Goal: Task Accomplishment & Management: Manage account settings

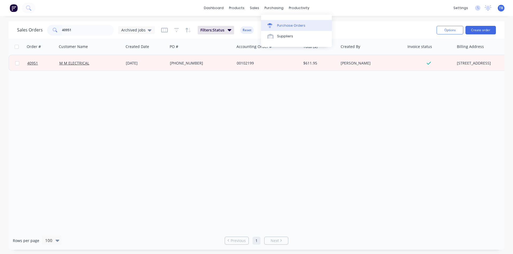
click at [280, 23] on div "Purchase Orders" at bounding box center [291, 25] width 28 height 5
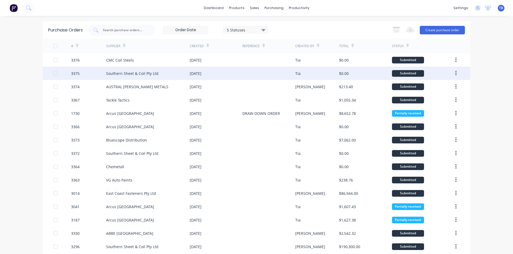
click at [120, 77] on div "Southern Sheet & Coil Pty Ltd" at bounding box center [148, 73] width 84 height 13
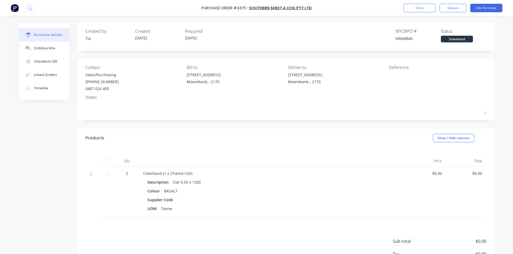
click at [413, 13] on div "Purchase Order #3375 - Southern Sheet & Coil Pty Ltd Close Options Edit Purchase" at bounding box center [256, 8] width 513 height 16
click at [416, 7] on button "Close" at bounding box center [419, 8] width 32 height 9
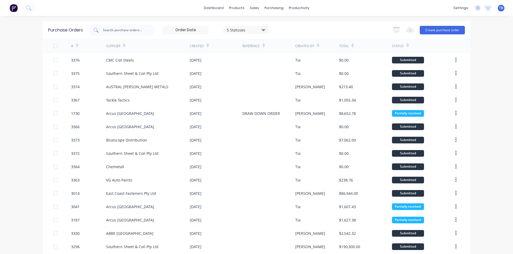
click at [138, 26] on div at bounding box center [121, 30] width 67 height 11
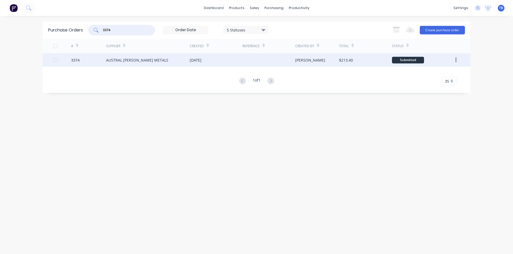
type input "3374"
click at [121, 61] on div "AUSTRAL [PERSON_NAME] METALS" at bounding box center [137, 60] width 62 height 6
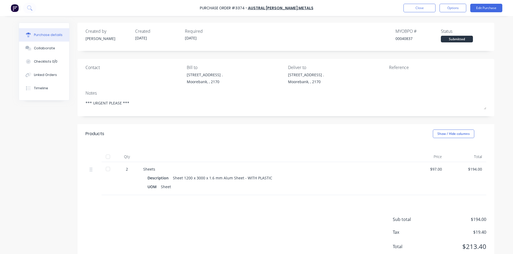
click at [109, 171] on div at bounding box center [108, 169] width 11 height 11
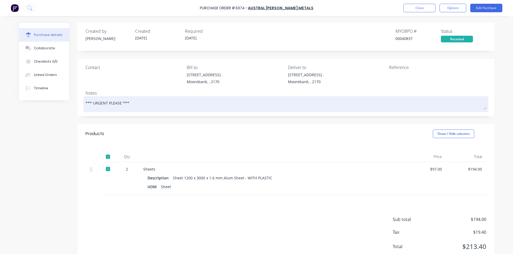
type textarea "x"
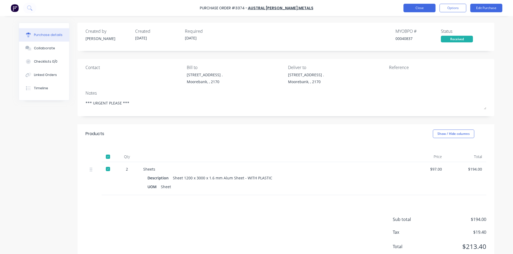
click at [409, 7] on button "Close" at bounding box center [419, 8] width 32 height 9
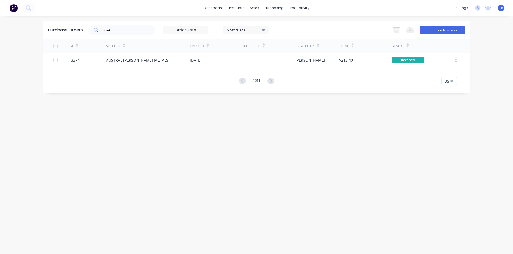
drag, startPoint x: 128, startPoint y: 27, endPoint x: 92, endPoint y: 29, distance: 35.9
click at [92, 29] on div "3374" at bounding box center [121, 30] width 67 height 11
type input "33743375"
type input "3375"
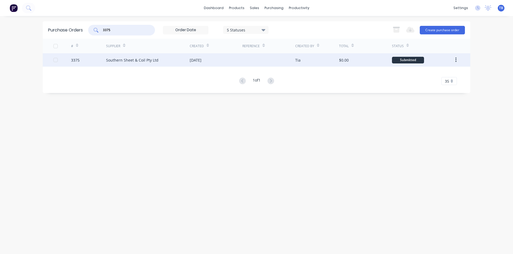
click at [117, 62] on div "Southern Sheet & Coil Pty Ltd" at bounding box center [132, 60] width 52 height 6
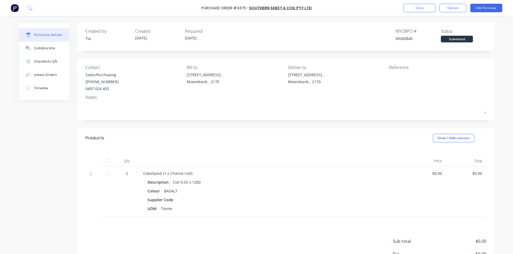
click at [106, 174] on div at bounding box center [108, 173] width 11 height 11
click at [410, 6] on button "Close" at bounding box center [419, 8] width 32 height 9
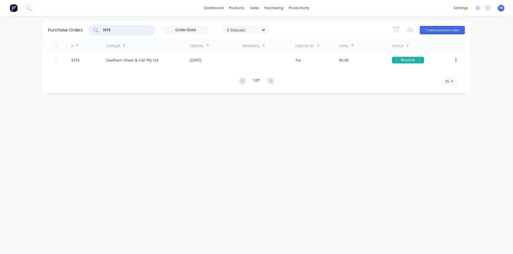
drag, startPoint x: 118, startPoint y: 28, endPoint x: 33, endPoint y: 25, distance: 85.0
click at [33, 25] on div "dashboard products sales purchasing productivity dashboard products Product Cat…" at bounding box center [256, 127] width 513 height 254
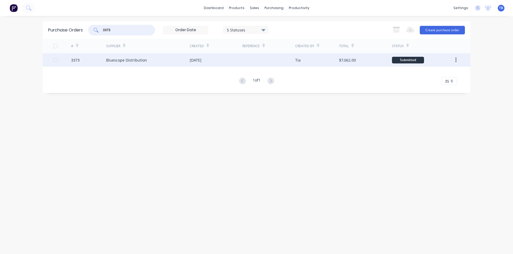
type input "3373"
click at [140, 61] on div "Bluescope Distribution" at bounding box center [126, 60] width 41 height 6
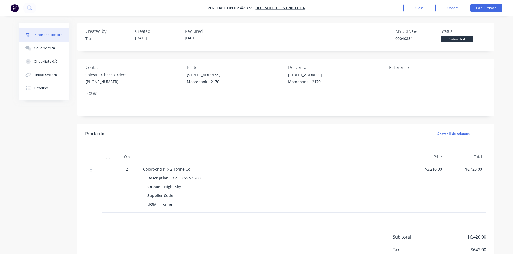
click at [108, 170] on div at bounding box center [108, 169] width 11 height 11
click at [413, 7] on button "Close" at bounding box center [419, 8] width 32 height 9
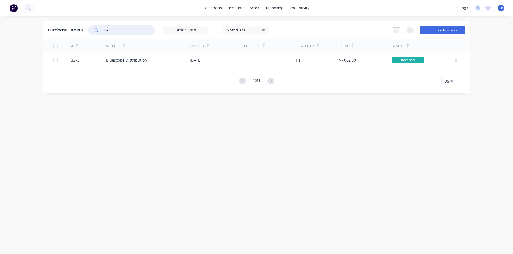
drag, startPoint x: 121, startPoint y: 30, endPoint x: 77, endPoint y: 33, distance: 44.1
click at [77, 33] on div "Purchase Orders 3373 5 Statuses 5 Statuses Export to Excel (XLSX) Create purcha…" at bounding box center [256, 29] width 427 height 17
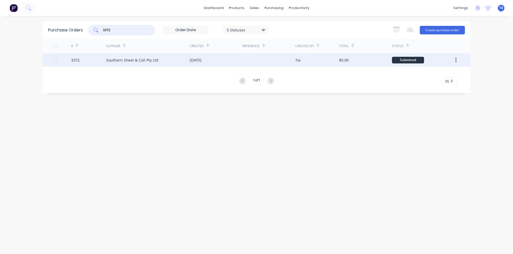
type input "3372"
click at [125, 63] on div "Southern Sheet & Coil Pty Ltd" at bounding box center [148, 59] width 84 height 13
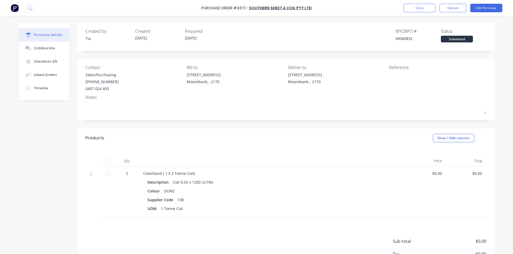
click at [107, 174] on div at bounding box center [108, 173] width 11 height 11
click at [421, 7] on button "Close" at bounding box center [419, 8] width 32 height 9
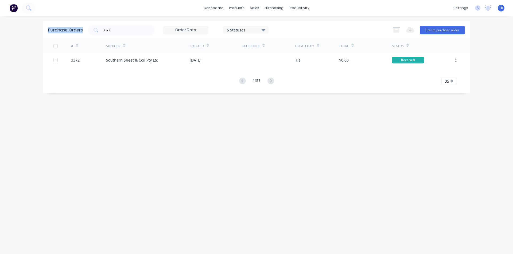
drag, startPoint x: 140, startPoint y: 33, endPoint x: 47, endPoint y: 32, distance: 92.4
click at [47, 32] on div "Purchase Orders 3372 5 Statuses 5 Statuses Export to Excel (XLSX) Create purcha…" at bounding box center [256, 29] width 427 height 17
click at [117, 31] on input "3372" at bounding box center [124, 29] width 44 height 5
type input "3371"
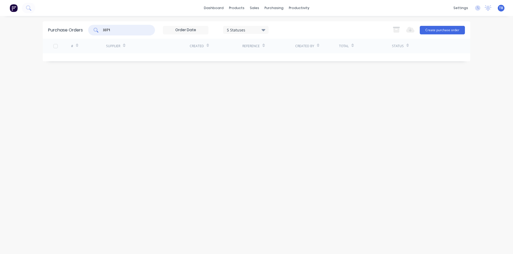
drag, startPoint x: 121, startPoint y: 29, endPoint x: 80, endPoint y: 30, distance: 41.7
click at [80, 30] on div "Purchase Orders 3371 5 Statuses 5 Statuses Export to Excel (XLSX) Create purcha…" at bounding box center [256, 29] width 427 height 17
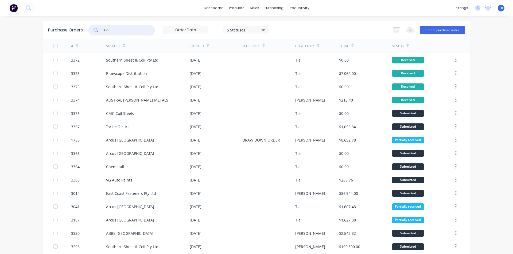
type input "3368"
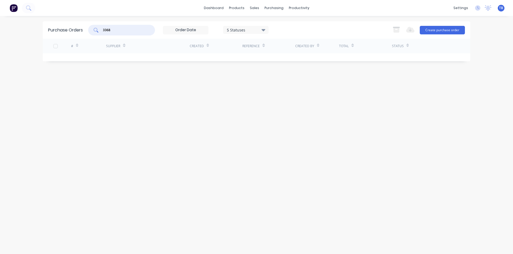
drag, startPoint x: 122, startPoint y: 29, endPoint x: 96, endPoint y: 29, distance: 25.4
click at [96, 29] on div "3368" at bounding box center [121, 30] width 67 height 11
type input "3370"
click at [278, 21] on link "Purchase Orders" at bounding box center [296, 25] width 71 height 11
click at [10, 26] on div "dashboard products sales purchasing productivity dashboard products Product Cat…" at bounding box center [256, 127] width 513 height 254
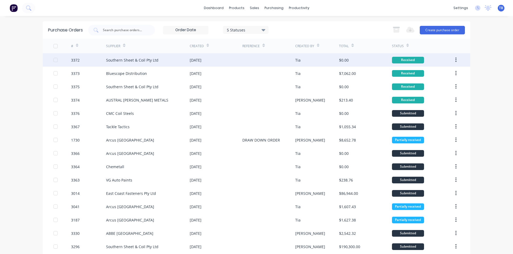
click at [454, 61] on button "button" at bounding box center [455, 60] width 13 height 10
click at [439, 73] on div "Archive" at bounding box center [436, 74] width 41 height 8
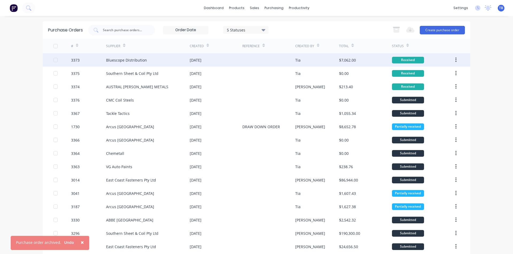
click at [52, 60] on div at bounding box center [55, 60] width 11 height 11
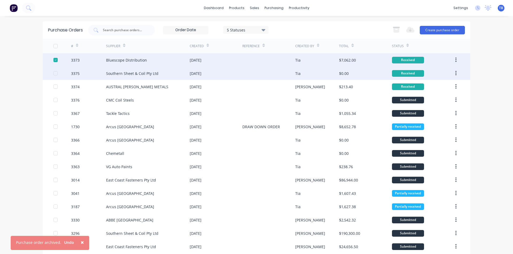
click at [51, 72] on div "3375 Southern Sheet & Coil Pty Ltd [DATE] Tia $0.00 Received" at bounding box center [256, 73] width 427 height 13
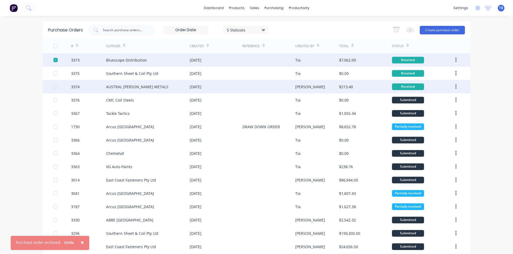
drag, startPoint x: 53, startPoint y: 75, endPoint x: 54, endPoint y: 83, distance: 7.7
click at [53, 75] on div at bounding box center [55, 73] width 11 height 11
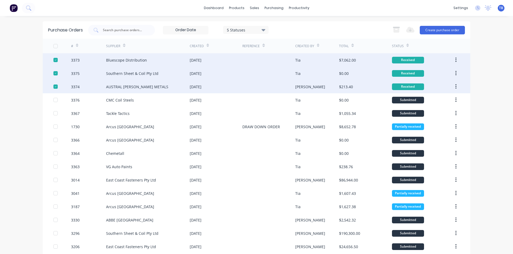
click at [455, 57] on icon "button" at bounding box center [455, 60] width 1 height 6
click at [455, 59] on icon "button" at bounding box center [455, 60] width 1 height 6
click at [445, 73] on div "Archive" at bounding box center [436, 74] width 41 height 8
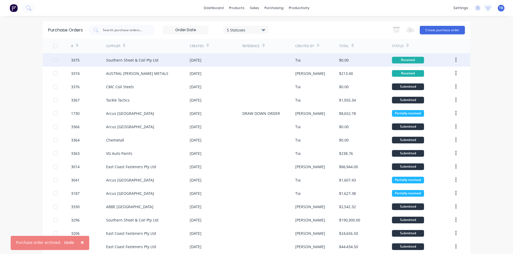
click at [455, 60] on icon "button" at bounding box center [455, 60] width 1 height 5
click at [440, 75] on div "Archive" at bounding box center [436, 74] width 41 height 8
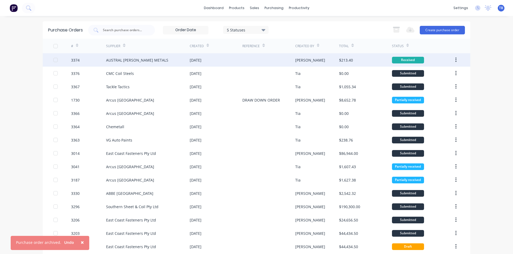
click at [455, 58] on button "button" at bounding box center [455, 60] width 13 height 10
click at [455, 59] on button "button" at bounding box center [455, 60] width 13 height 10
click at [443, 71] on div "Archive" at bounding box center [436, 74] width 41 height 8
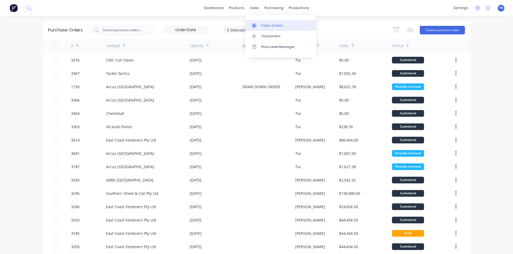
click at [257, 22] on link "Sales Orders" at bounding box center [280, 25] width 71 height 11
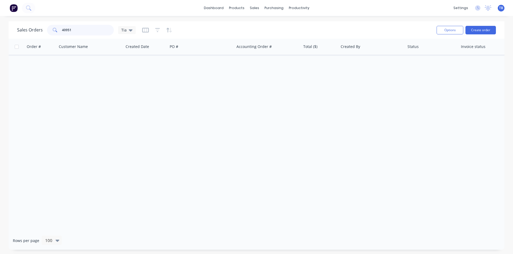
drag, startPoint x: 77, startPoint y: 29, endPoint x: 30, endPoint y: 28, distance: 47.0
click at [30, 28] on div "Sales Orders 40951 Tia" at bounding box center [76, 30] width 119 height 11
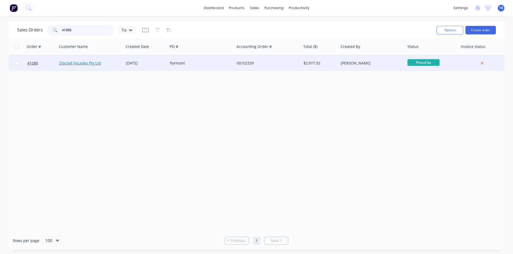
type input "41088"
click at [84, 61] on link "Zipclad Facades Pty Ltd" at bounding box center [80, 63] width 42 height 5
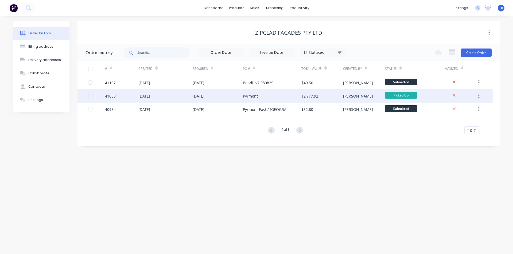
click at [131, 96] on div "41088" at bounding box center [121, 95] width 33 height 13
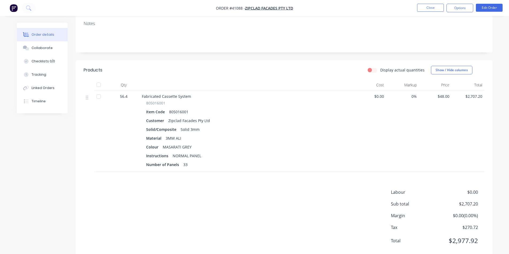
scroll to position [114, 0]
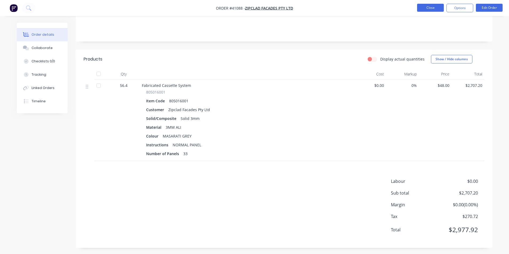
click at [437, 7] on button "Close" at bounding box center [430, 8] width 27 height 8
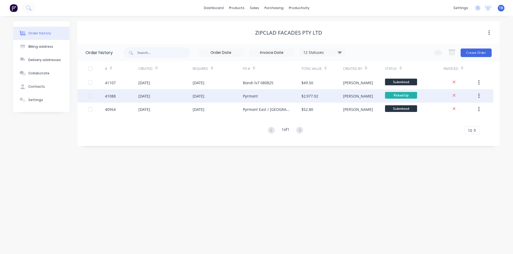
click at [241, 99] on div "[DATE]" at bounding box center [217, 95] width 50 height 13
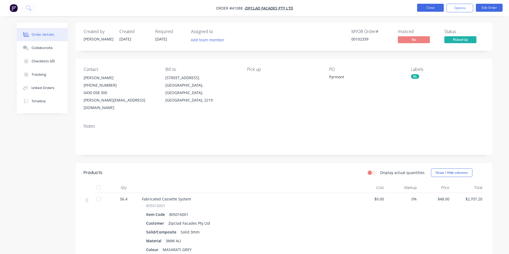
click at [431, 7] on button "Close" at bounding box center [430, 8] width 27 height 8
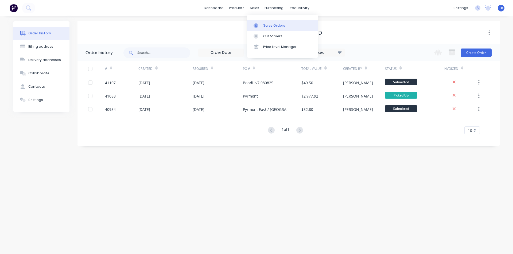
click at [259, 26] on div at bounding box center [257, 25] width 8 height 5
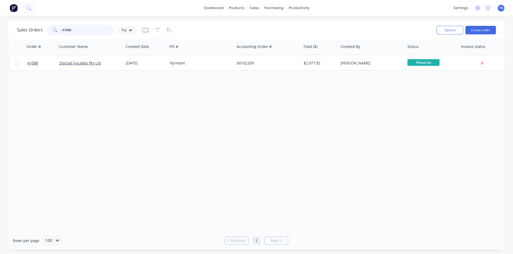
drag, startPoint x: 92, startPoint y: 31, endPoint x: 48, endPoint y: 28, distance: 43.6
click at [48, 28] on div "41088" at bounding box center [80, 30] width 67 height 11
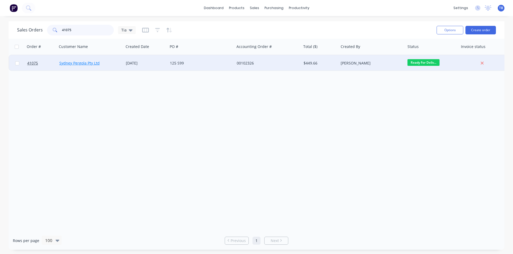
type input "41075"
click at [82, 62] on link "Sydney Pergola Pty Ltd" at bounding box center [79, 63] width 40 height 5
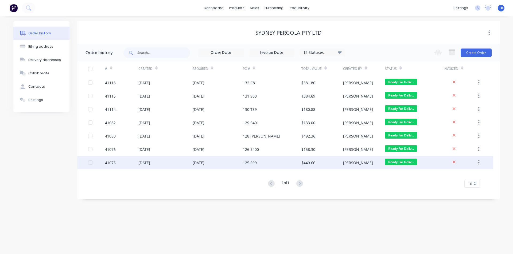
click at [135, 164] on div "41075" at bounding box center [121, 162] width 33 height 13
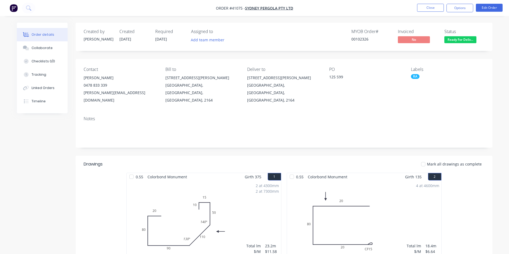
click at [451, 39] on span "Ready For Deliv..." at bounding box center [460, 39] width 32 height 7
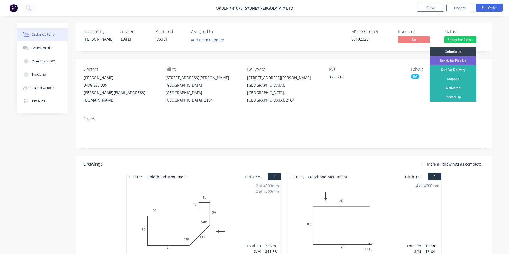
click at [461, 87] on div "Delivered" at bounding box center [452, 88] width 47 height 9
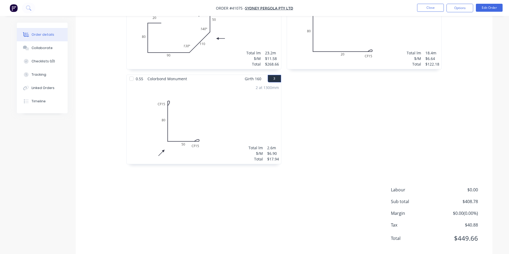
scroll to position [196, 0]
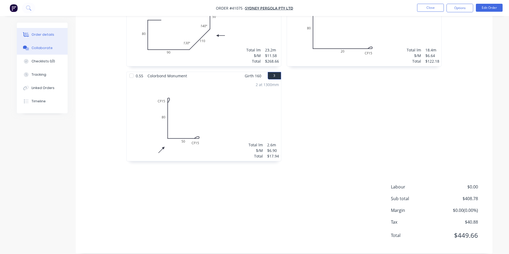
click at [26, 47] on icon at bounding box center [25, 47] width 4 height 3
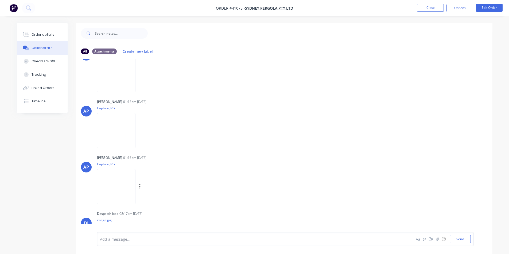
scroll to position [55, 0]
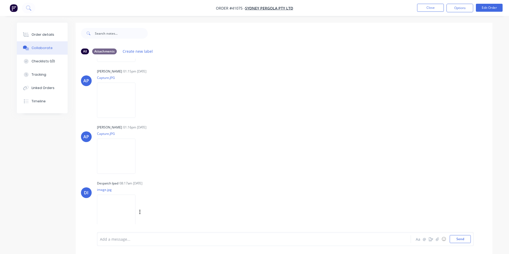
click at [119, 210] on img at bounding box center [116, 212] width 38 height 35
click at [49, 32] on div "Order details" at bounding box center [43, 34] width 23 height 5
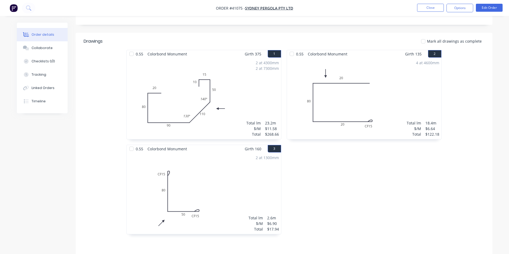
scroll to position [116, 0]
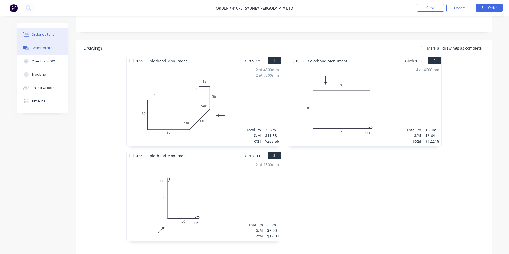
click at [55, 51] on button "Collaborate" at bounding box center [42, 47] width 51 height 13
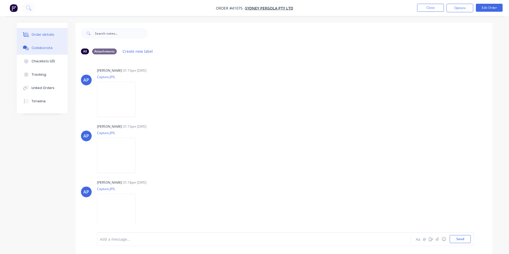
click at [45, 33] on div "Order details" at bounding box center [43, 34] width 23 height 5
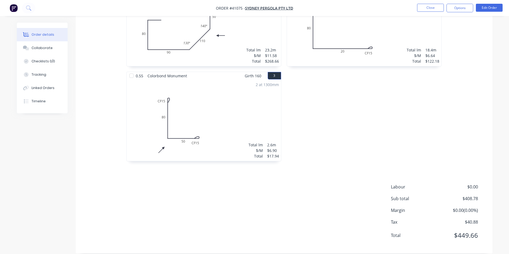
scroll to position [9, 0]
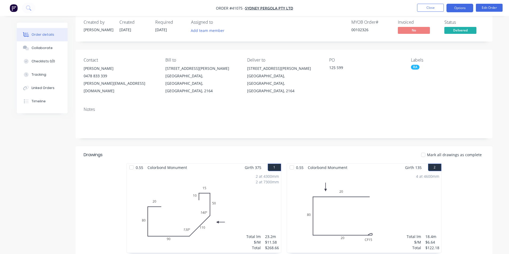
click at [466, 10] on button "Options" at bounding box center [459, 8] width 27 height 9
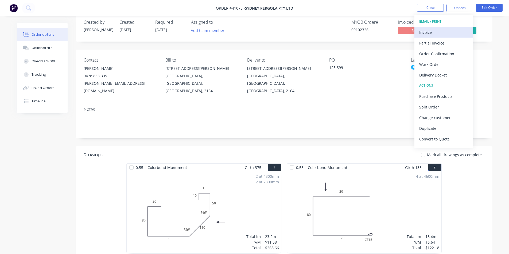
click at [457, 29] on div "Invoice" at bounding box center [443, 33] width 49 height 8
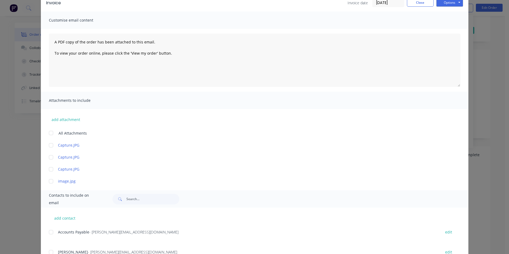
scroll to position [80, 0]
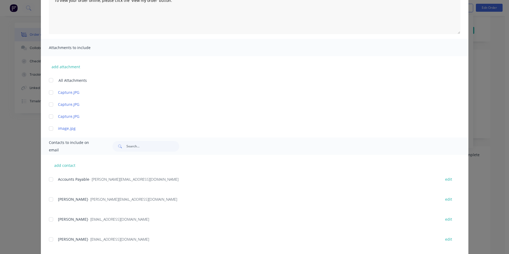
click at [52, 179] on div at bounding box center [51, 179] width 11 height 11
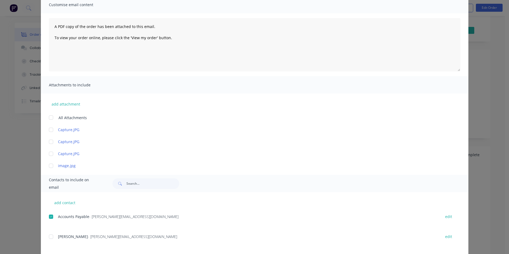
scroll to position [0, 0]
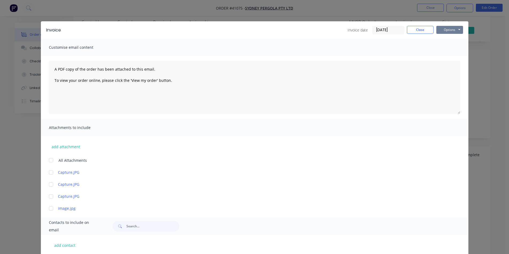
click at [452, 29] on button "Options" at bounding box center [449, 30] width 27 height 8
click at [452, 58] on button "Email" at bounding box center [453, 57] width 34 height 9
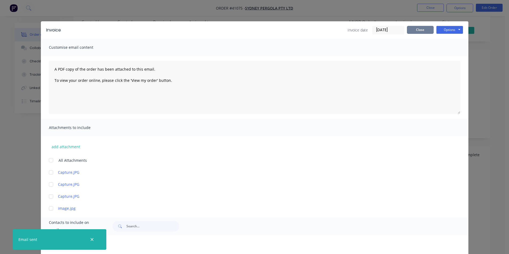
click at [423, 27] on button "Close" at bounding box center [420, 30] width 27 height 8
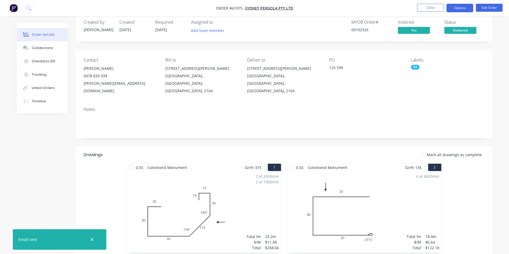
click at [458, 5] on button "Options" at bounding box center [459, 8] width 27 height 9
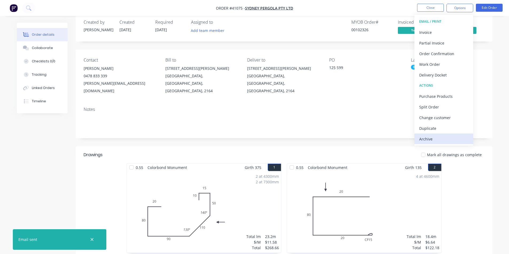
click at [432, 140] on div "Archive" at bounding box center [443, 139] width 49 height 8
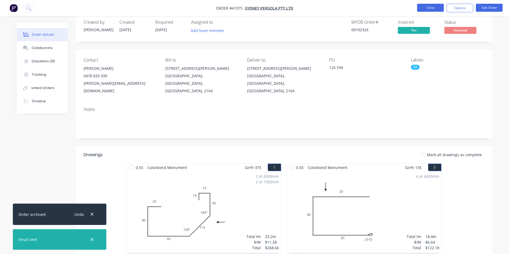
click at [424, 10] on button "Close" at bounding box center [430, 8] width 27 height 8
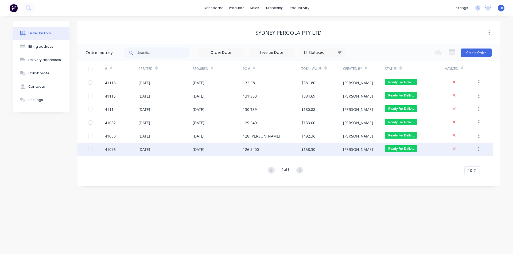
click at [120, 151] on div "41076" at bounding box center [121, 149] width 33 height 13
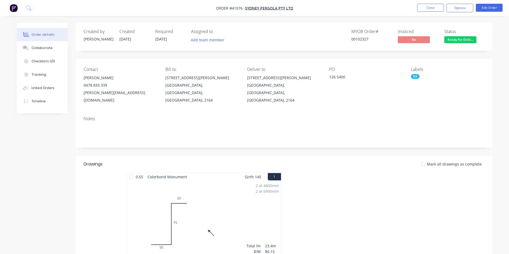
click at [465, 44] on button "Ready For Deliv..." at bounding box center [460, 40] width 32 height 8
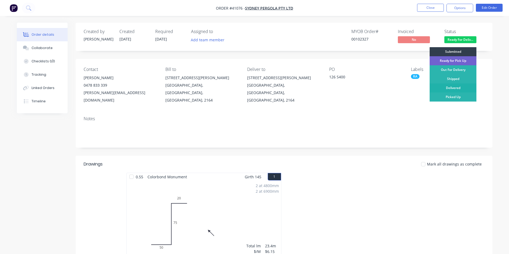
click at [451, 89] on div "Delivered" at bounding box center [452, 88] width 47 height 9
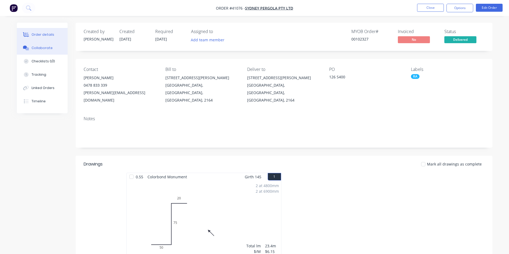
click at [35, 48] on div "Collaborate" at bounding box center [42, 48] width 21 height 5
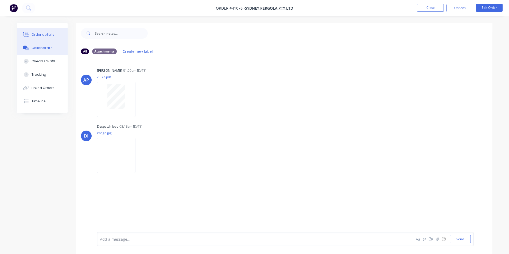
click at [46, 37] on button "Order details" at bounding box center [42, 34] width 51 height 13
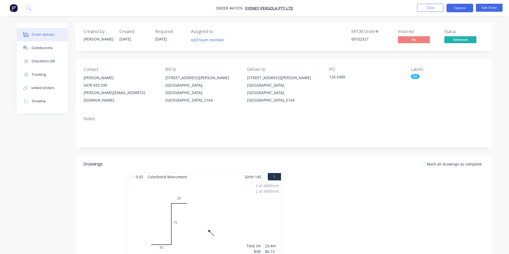
click at [460, 8] on button "Options" at bounding box center [459, 8] width 27 height 9
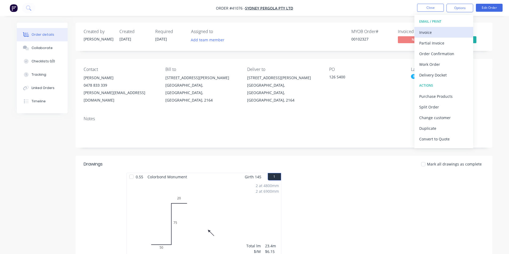
click at [447, 35] on div "Invoice" at bounding box center [443, 33] width 49 height 8
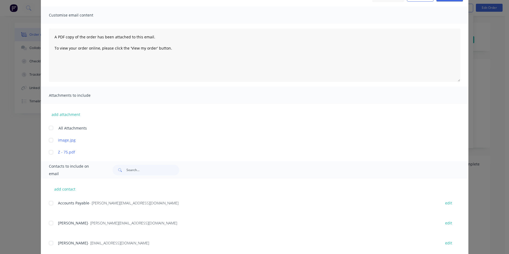
scroll to position [65, 0]
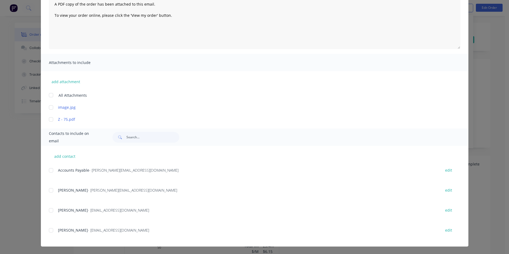
click at [53, 173] on div at bounding box center [51, 170] width 11 height 11
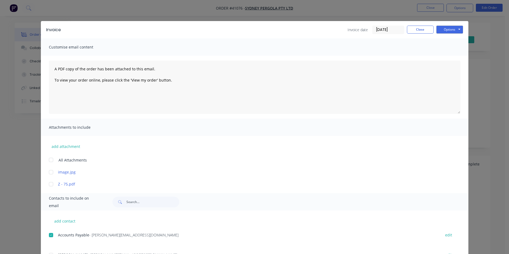
scroll to position [0, 0]
click at [451, 29] on button "Options" at bounding box center [449, 30] width 27 height 8
click at [446, 59] on button "Email" at bounding box center [453, 57] width 34 height 9
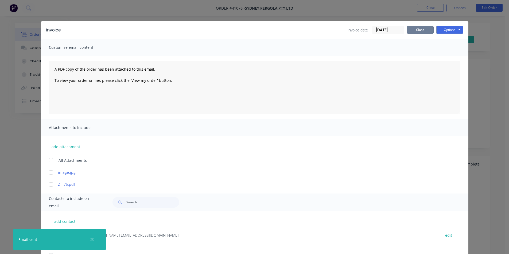
click at [423, 30] on button "Close" at bounding box center [420, 30] width 27 height 8
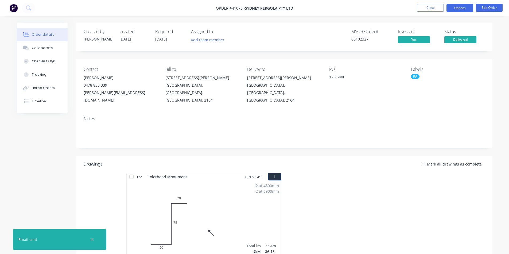
click at [460, 8] on button "Options" at bounding box center [459, 8] width 27 height 9
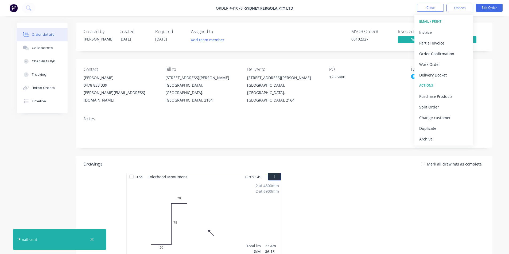
drag, startPoint x: 451, startPoint y: 140, endPoint x: 449, endPoint y: 147, distance: 7.0
click at [451, 140] on div "Archive" at bounding box center [443, 139] width 49 height 8
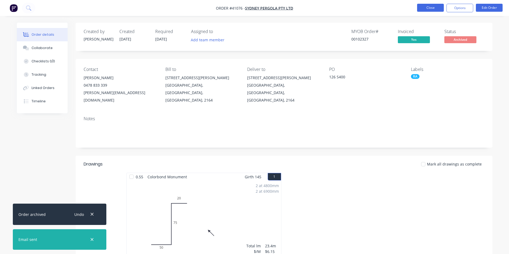
click at [431, 5] on button "Close" at bounding box center [430, 8] width 27 height 8
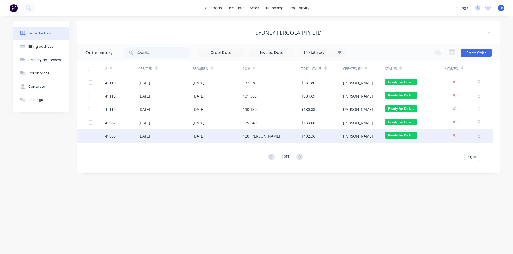
click at [134, 139] on div "41080" at bounding box center [121, 135] width 33 height 13
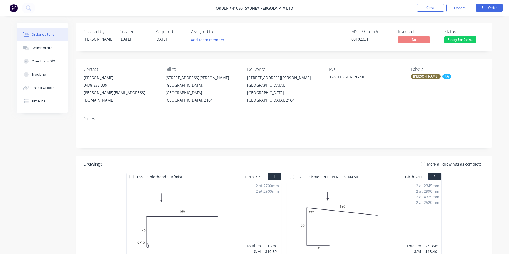
click at [467, 36] on div "Ready For Delivery" at bounding box center [460, 31] width 32 height 10
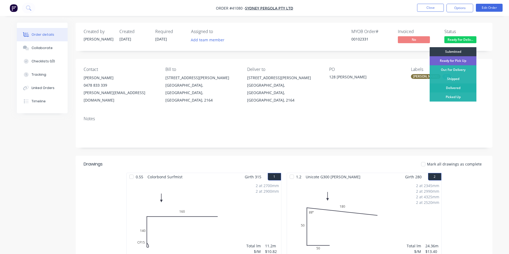
click at [456, 88] on div "Delivered" at bounding box center [452, 88] width 47 height 9
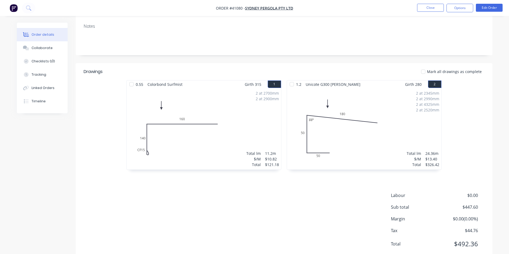
scroll to position [101, 0]
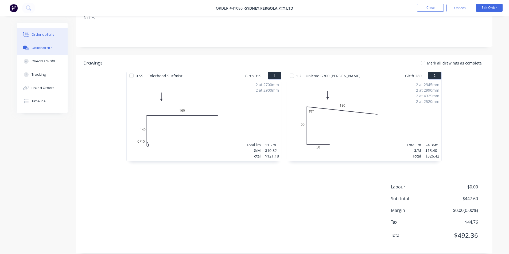
click at [44, 45] on button "Collaborate" at bounding box center [42, 47] width 51 height 13
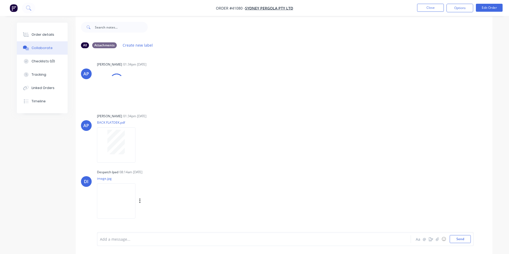
scroll to position [8, 0]
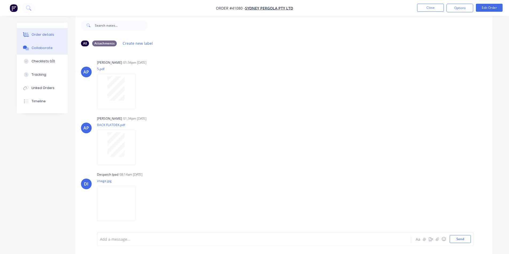
click at [35, 34] on div "Order details" at bounding box center [43, 34] width 23 height 5
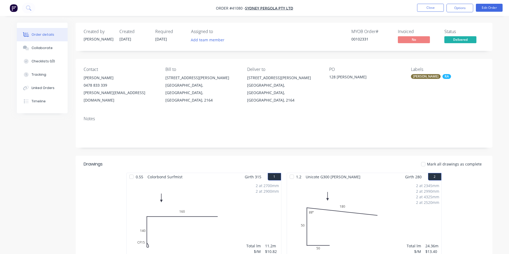
scroll to position [101, 0]
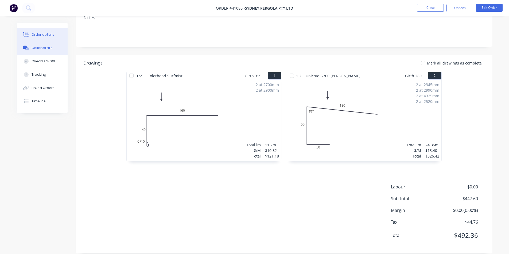
click at [40, 43] on button "Collaborate" at bounding box center [42, 47] width 51 height 13
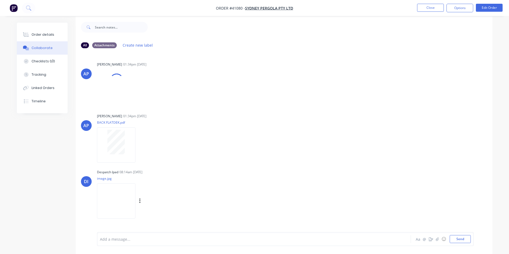
scroll to position [8, 0]
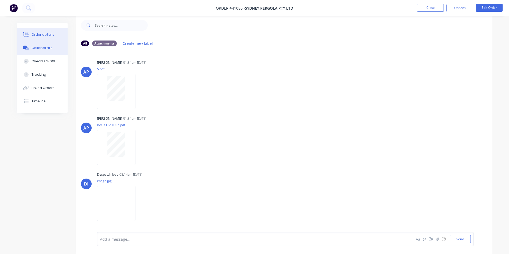
click at [36, 36] on div "Order details" at bounding box center [43, 34] width 23 height 5
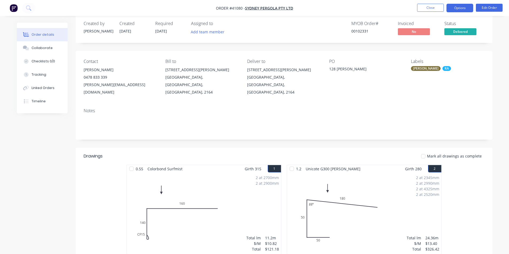
click at [453, 7] on button "Options" at bounding box center [459, 8] width 27 height 9
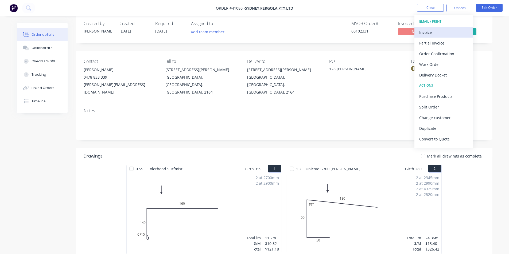
click at [435, 34] on div "Invoice" at bounding box center [443, 33] width 49 height 8
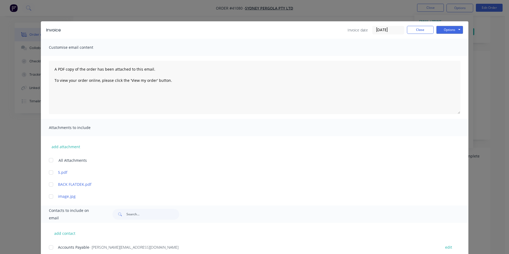
scroll to position [77, 0]
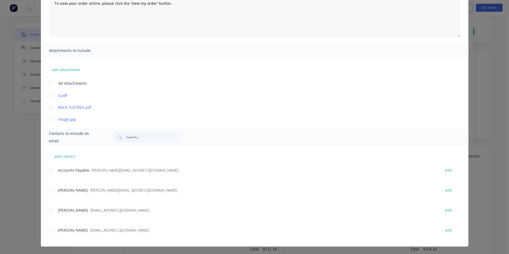
click at [55, 168] on div "Accounts Payable - [PERSON_NAME][EMAIL_ADDRESS][DOMAIN_NAME] edit" at bounding box center [258, 170] width 419 height 7
click at [52, 169] on div at bounding box center [51, 170] width 11 height 11
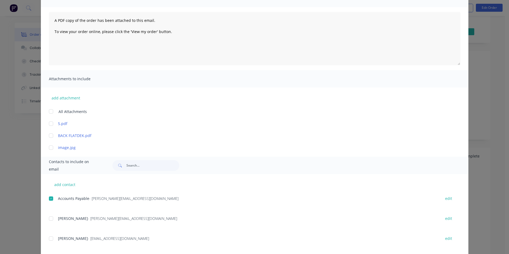
scroll to position [0, 0]
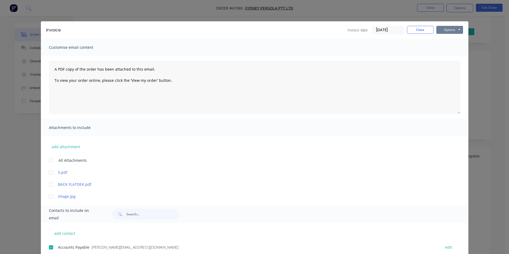
click at [457, 31] on button "Options" at bounding box center [449, 30] width 27 height 8
click at [451, 57] on button "Email" at bounding box center [453, 57] width 34 height 9
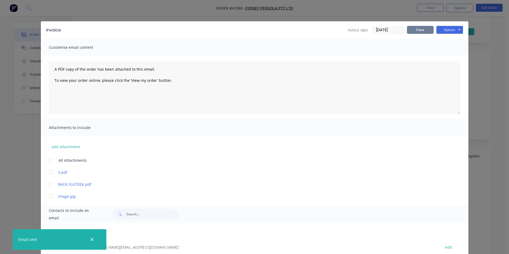
click at [426, 30] on button "Close" at bounding box center [420, 30] width 27 height 8
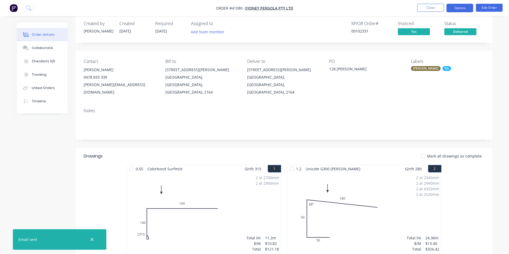
click at [463, 10] on button "Options" at bounding box center [459, 8] width 27 height 9
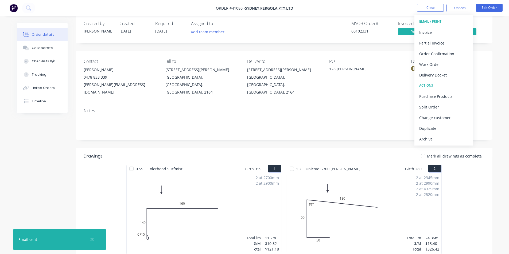
drag, startPoint x: 447, startPoint y: 140, endPoint x: 444, endPoint y: 151, distance: 11.0
click at [447, 140] on div "Archive" at bounding box center [443, 139] width 49 height 8
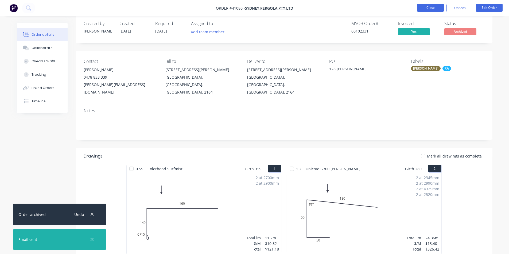
click at [437, 9] on button "Close" at bounding box center [430, 8] width 27 height 8
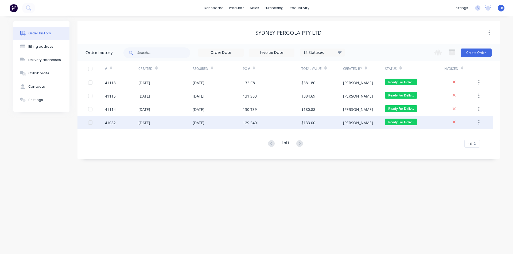
click at [250, 123] on div "129 S401" at bounding box center [251, 123] width 16 height 6
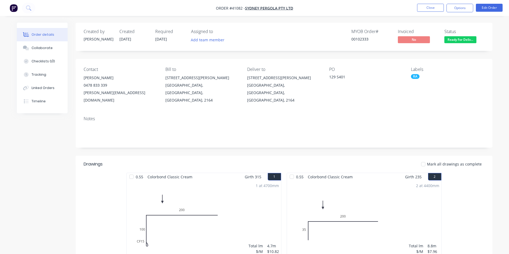
click at [457, 38] on span "Ready For Deliv..." at bounding box center [460, 39] width 32 height 7
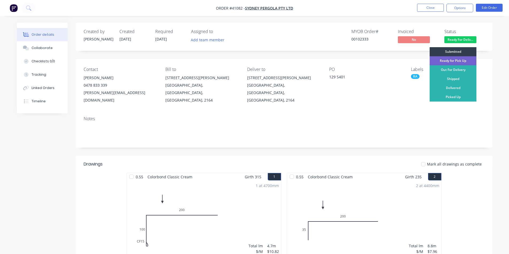
click at [446, 88] on div "Delivered" at bounding box center [452, 88] width 47 height 9
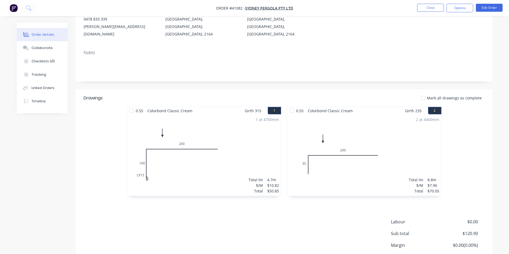
scroll to position [101, 0]
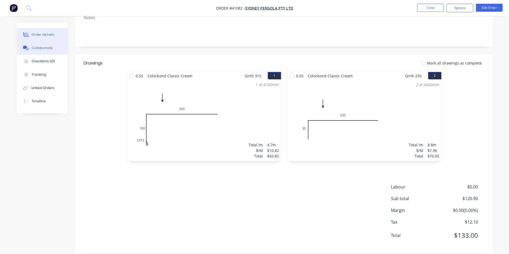
click at [52, 48] on button "Collaborate" at bounding box center [42, 47] width 51 height 13
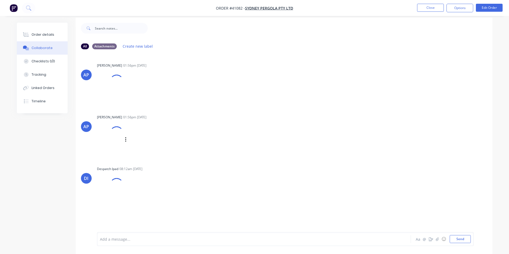
scroll to position [8, 0]
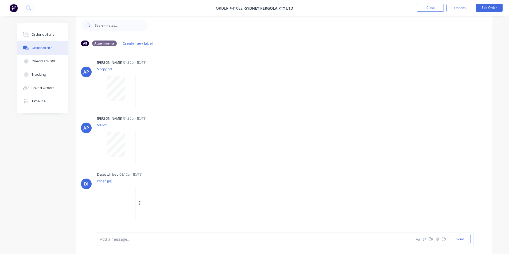
click at [129, 207] on img at bounding box center [116, 203] width 38 height 35
click at [42, 37] on div "Order details" at bounding box center [43, 34] width 23 height 5
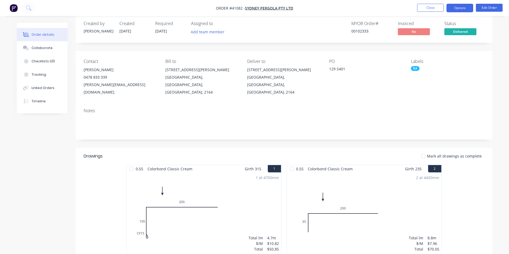
click at [450, 8] on button "Options" at bounding box center [459, 8] width 27 height 9
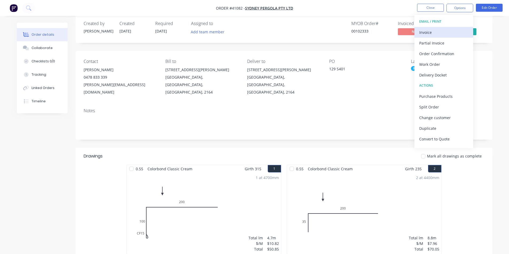
click at [444, 32] on div "Invoice" at bounding box center [443, 33] width 49 height 8
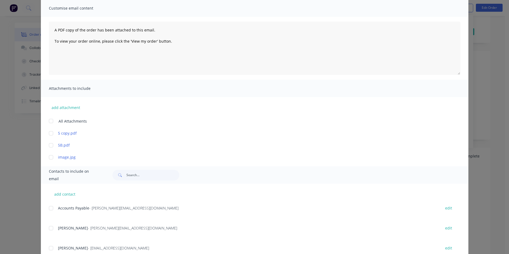
scroll to position [77, 0]
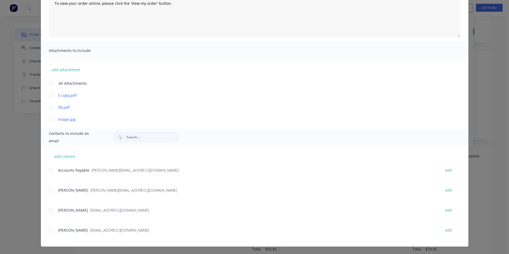
click at [49, 170] on div at bounding box center [51, 170] width 11 height 11
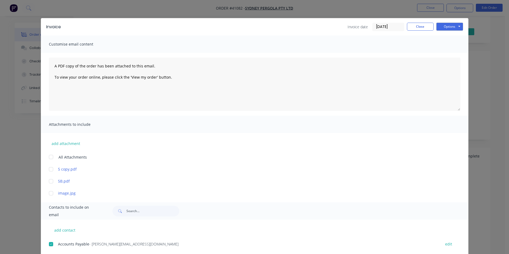
scroll to position [0, 0]
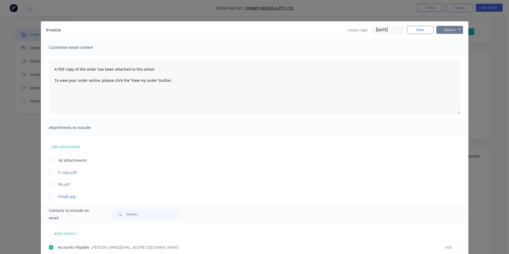
click at [439, 31] on button "Options" at bounding box center [449, 30] width 27 height 8
click at [440, 55] on button "Email" at bounding box center [453, 57] width 34 height 9
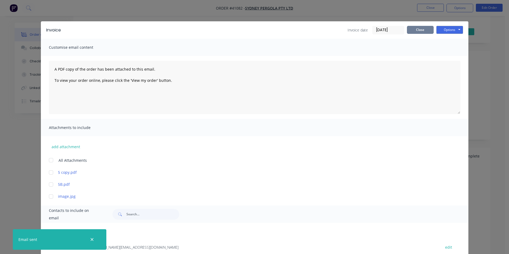
click at [412, 29] on button "Close" at bounding box center [420, 30] width 27 height 8
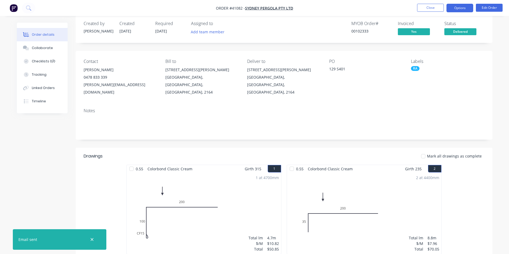
click at [453, 8] on button "Options" at bounding box center [459, 8] width 27 height 9
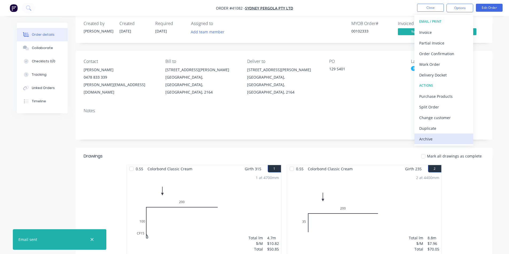
click at [436, 137] on div "Archive" at bounding box center [443, 139] width 49 height 8
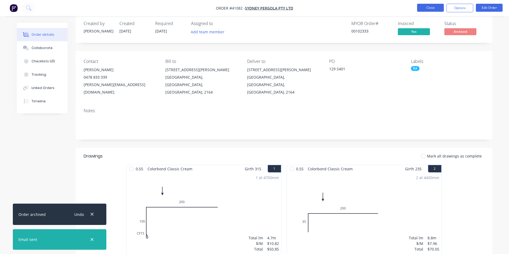
click at [433, 4] on button "Close" at bounding box center [430, 8] width 27 height 8
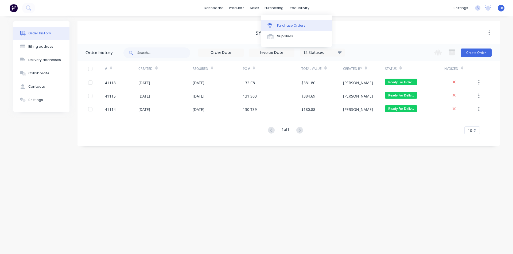
click at [287, 24] on div "Purchase Orders" at bounding box center [291, 25] width 28 height 5
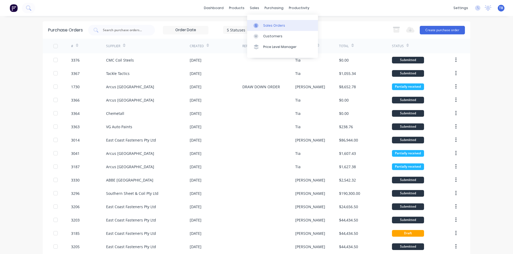
click at [265, 27] on div "Sales Orders" at bounding box center [274, 25] width 22 height 5
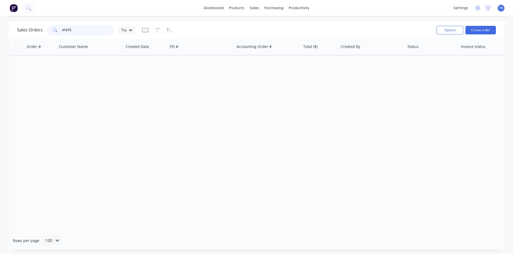
click at [103, 26] on input "41075" at bounding box center [88, 30] width 52 height 11
drag, startPoint x: 103, startPoint y: 26, endPoint x: 2, endPoint y: 26, distance: 101.2
click at [2, 26] on div "Sales Orders 41075 Tia Options Create order Order # Customer Name Created Date …" at bounding box center [256, 135] width 513 height 229
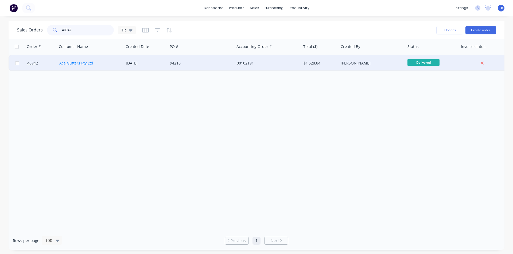
type input "40942"
click at [70, 61] on link "Ace Gutters Pty Ltd" at bounding box center [76, 63] width 34 height 5
click at [196, 62] on div "94210" at bounding box center [199, 63] width 59 height 5
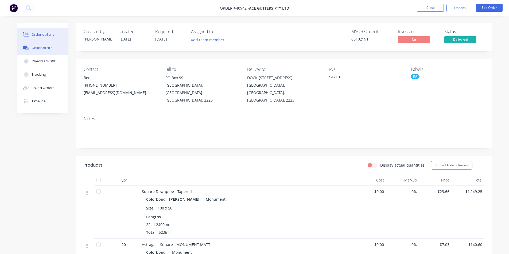
click at [55, 51] on button "Collaborate" at bounding box center [42, 47] width 51 height 13
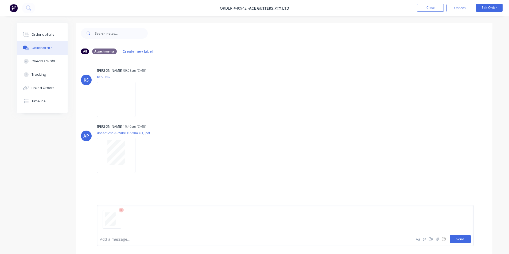
click at [463, 240] on button "Send" at bounding box center [459, 239] width 21 height 8
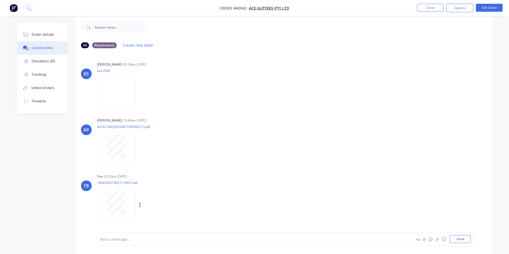
scroll to position [8, 0]
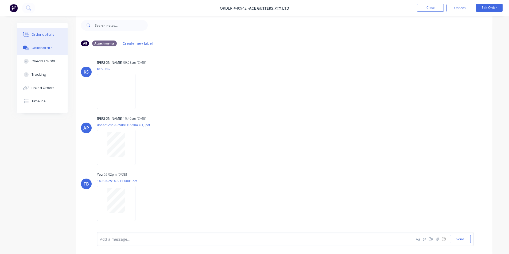
click at [46, 38] on button "Order details" at bounding box center [42, 34] width 51 height 13
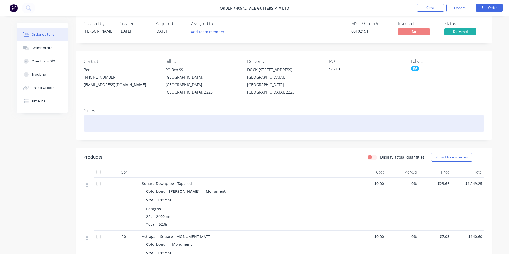
click at [360, 116] on div at bounding box center [284, 124] width 400 height 16
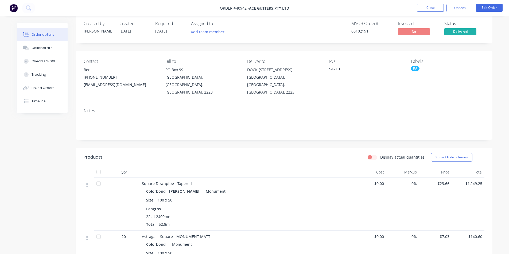
click at [331, 148] on header "Products Display actual quantities Show / Hide columns" at bounding box center [284, 157] width 416 height 19
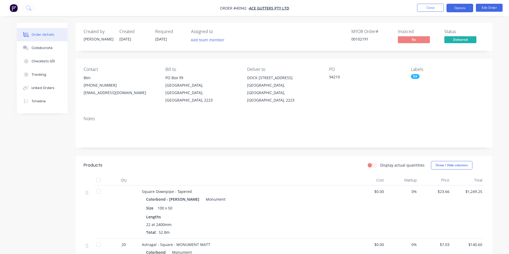
click at [457, 9] on button "Options" at bounding box center [459, 8] width 27 height 9
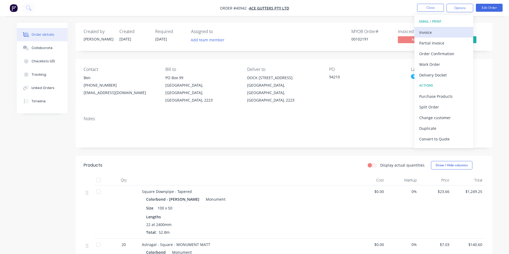
click at [430, 30] on div "Invoice" at bounding box center [443, 33] width 49 height 8
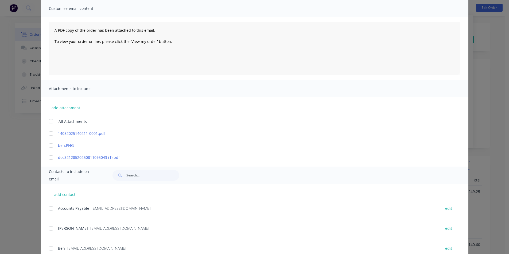
scroll to position [80, 0]
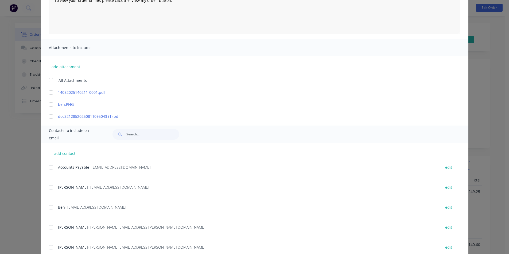
click at [50, 167] on div at bounding box center [51, 167] width 11 height 11
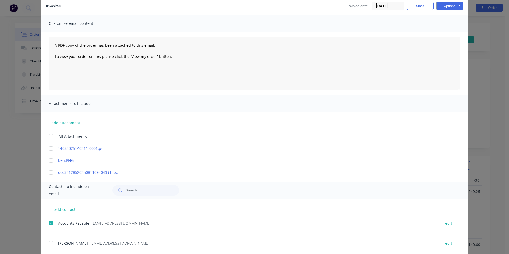
scroll to position [0, 0]
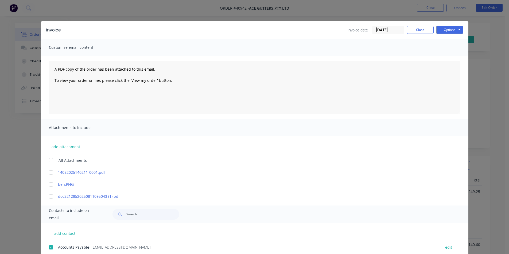
click at [442, 24] on div "Invoice Invoice date [DATE] Close Options Preview Print Email" at bounding box center [254, 29] width 427 height 17
click at [444, 32] on button "Options" at bounding box center [449, 30] width 27 height 8
click at [445, 60] on button "Email" at bounding box center [453, 57] width 34 height 9
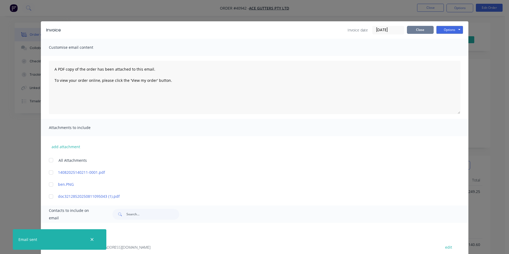
click at [423, 32] on button "Close" at bounding box center [420, 30] width 27 height 8
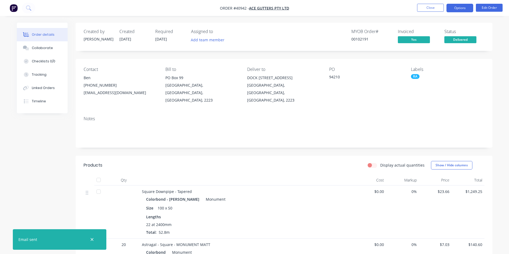
click at [461, 9] on button "Options" at bounding box center [459, 8] width 27 height 9
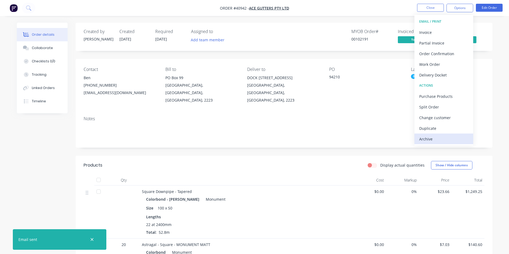
click at [438, 139] on div "Archive" at bounding box center [443, 139] width 49 height 8
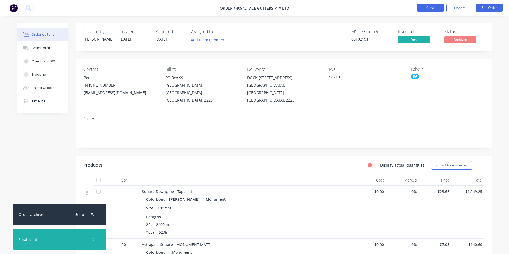
click at [438, 10] on button "Close" at bounding box center [430, 8] width 27 height 8
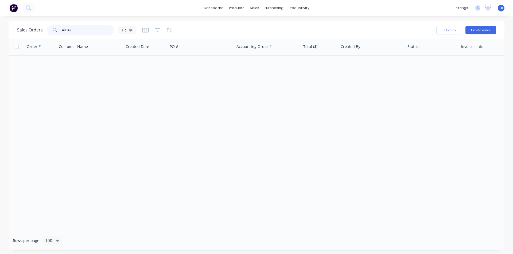
drag, startPoint x: 76, startPoint y: 32, endPoint x: 18, endPoint y: 30, distance: 57.4
click at [22, 35] on div "Sales Orders 40942 Tia" at bounding box center [76, 30] width 119 height 11
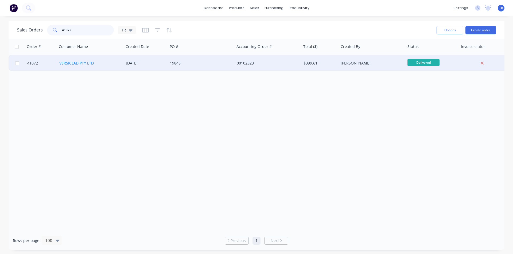
type input "41072"
click at [74, 61] on link "VERSICLAD PTY LTD" at bounding box center [76, 63] width 34 height 5
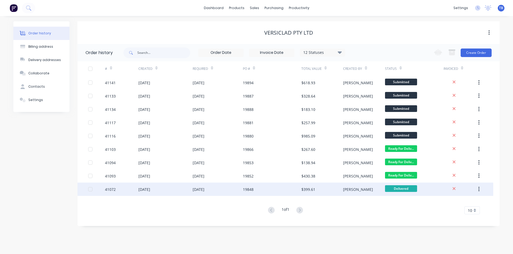
click at [139, 188] on div "[DATE]" at bounding box center [144, 190] width 12 height 6
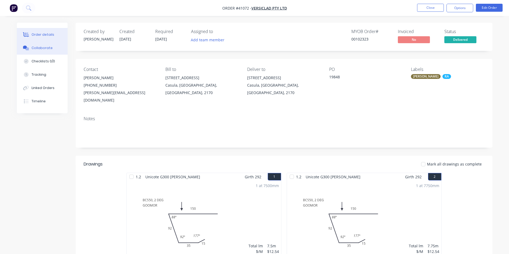
click at [37, 47] on div "Collaborate" at bounding box center [42, 48] width 21 height 5
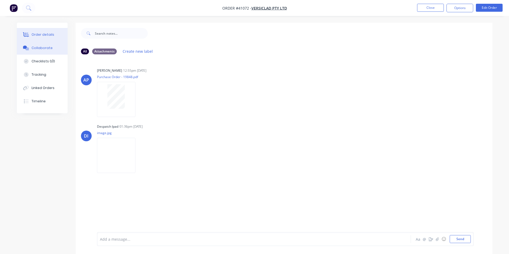
click at [50, 34] on div "Order details" at bounding box center [43, 34] width 23 height 5
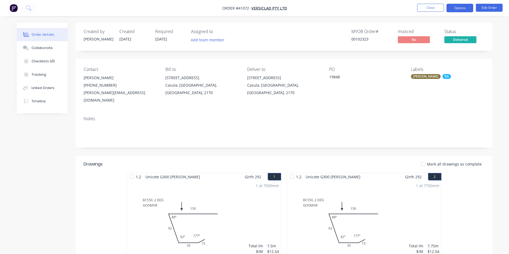
click at [462, 6] on button "Options" at bounding box center [459, 8] width 27 height 9
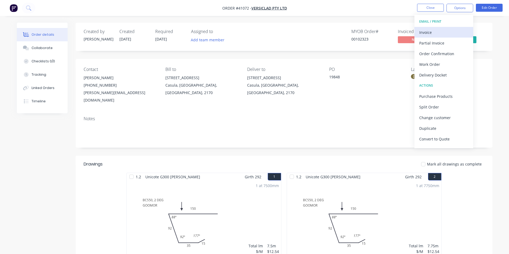
click at [437, 31] on div "Invoice" at bounding box center [443, 33] width 49 height 8
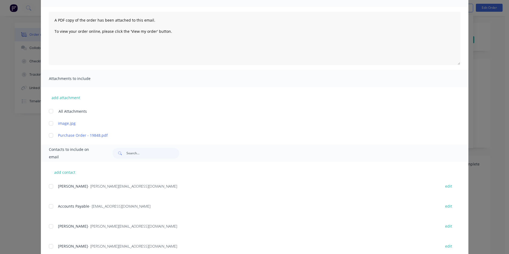
scroll to position [80, 0]
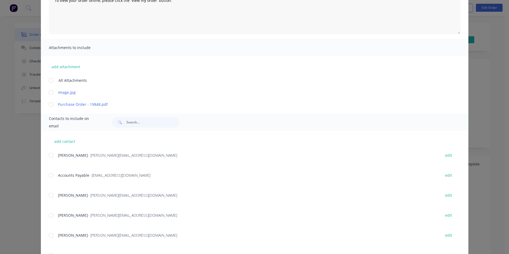
click at [48, 176] on div at bounding box center [51, 175] width 11 height 11
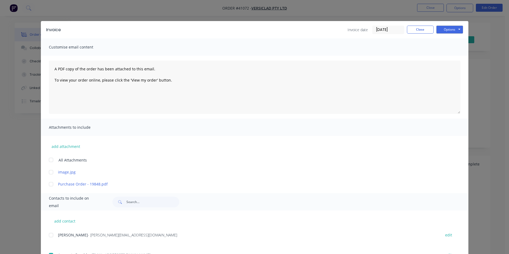
scroll to position [0, 0]
click at [446, 34] on div "Options Preview Print Email" at bounding box center [449, 30] width 27 height 9
click at [453, 32] on button "Options" at bounding box center [449, 30] width 27 height 8
click at [450, 58] on button "Email" at bounding box center [453, 57] width 34 height 9
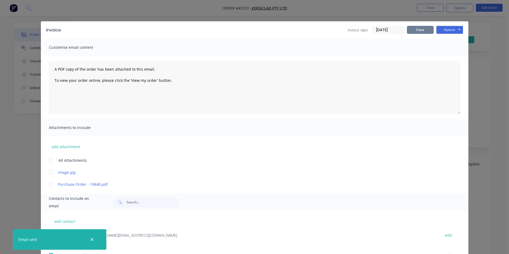
click at [421, 31] on button "Close" at bounding box center [420, 30] width 27 height 8
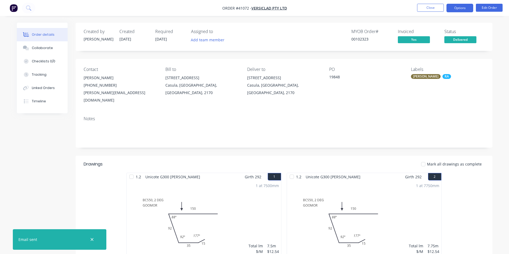
click at [462, 5] on button "Options" at bounding box center [459, 8] width 27 height 9
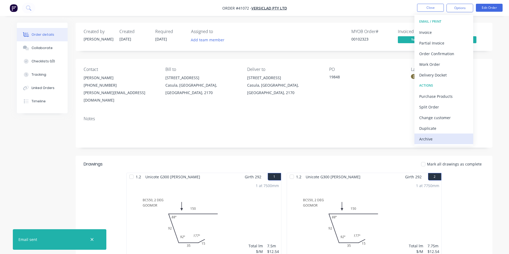
click at [439, 141] on div "Archive" at bounding box center [443, 139] width 49 height 8
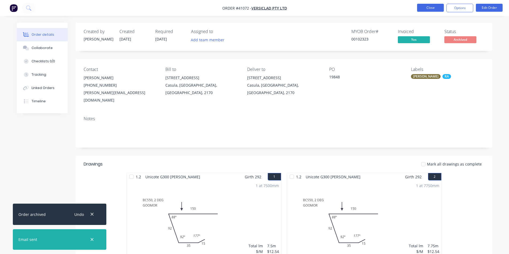
click at [440, 10] on button "Close" at bounding box center [430, 8] width 27 height 8
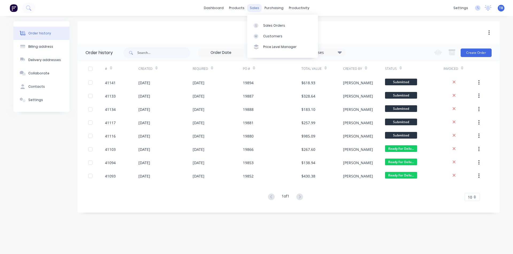
click at [257, 5] on div "sales" at bounding box center [254, 8] width 15 height 8
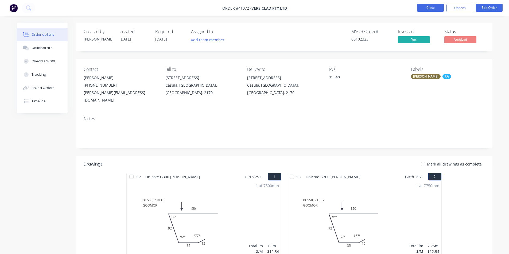
click at [435, 11] on button "Close" at bounding box center [430, 8] width 27 height 8
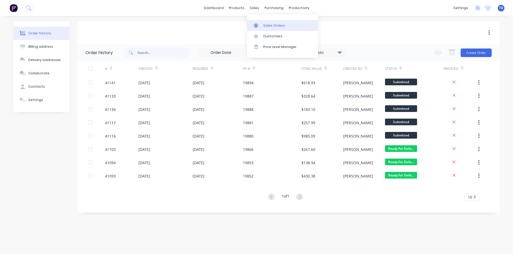
click at [262, 27] on link "Sales Orders" at bounding box center [282, 25] width 71 height 11
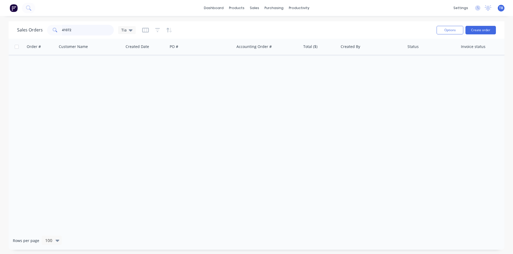
drag, startPoint x: 83, startPoint y: 33, endPoint x: 31, endPoint y: 31, distance: 51.8
click at [31, 32] on div "Sales Orders 41072 Tia" at bounding box center [76, 30] width 119 height 11
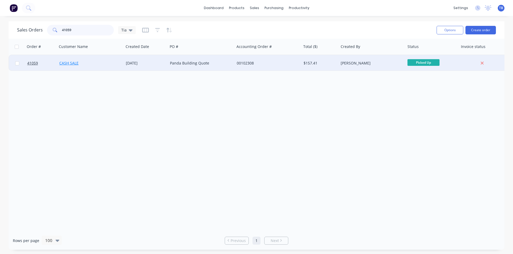
type input "41059"
click at [75, 62] on link "CASH SALE" at bounding box center [68, 63] width 19 height 5
click at [30, 66] on span "41059" at bounding box center [32, 63] width 11 height 5
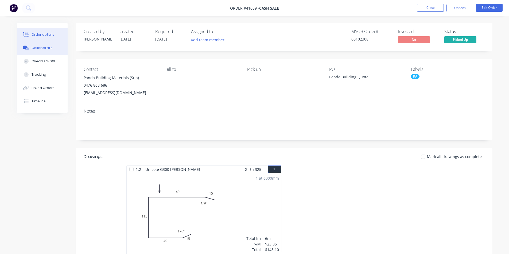
click at [32, 50] on div "Collaborate" at bounding box center [42, 48] width 21 height 5
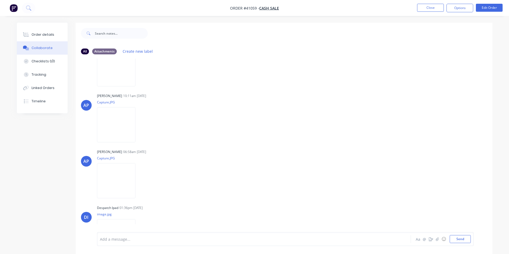
scroll to position [55, 0]
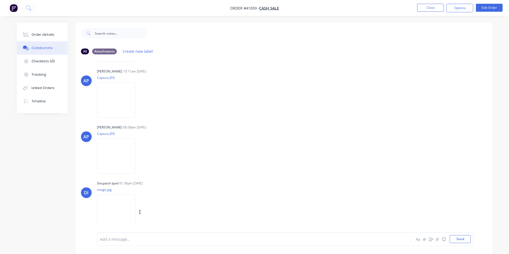
click at [116, 201] on img at bounding box center [116, 212] width 38 height 35
click at [51, 36] on div "Order details" at bounding box center [43, 34] width 23 height 5
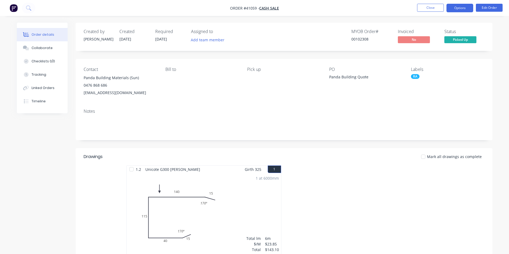
click at [452, 9] on button "Options" at bounding box center [459, 8] width 27 height 9
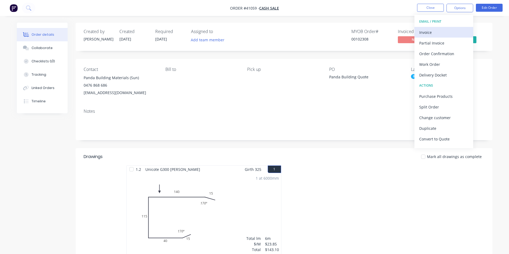
click at [443, 30] on div "Invoice" at bounding box center [443, 33] width 49 height 8
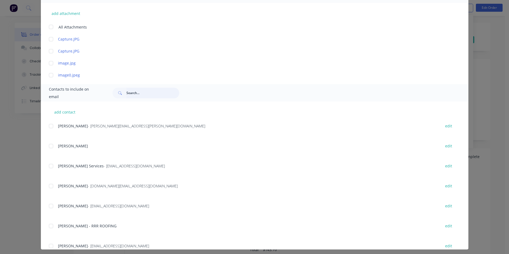
click at [152, 89] on input "text" at bounding box center [152, 93] width 53 height 11
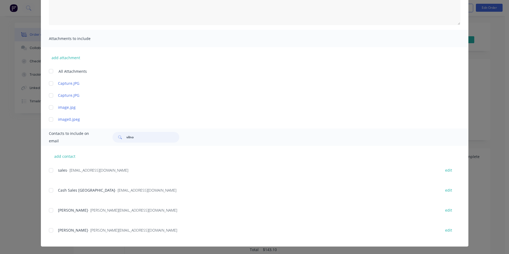
click at [49, 188] on div at bounding box center [51, 190] width 11 height 11
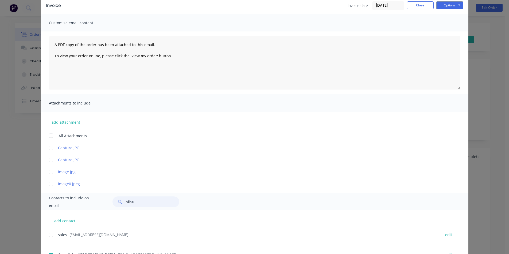
scroll to position [0, 0]
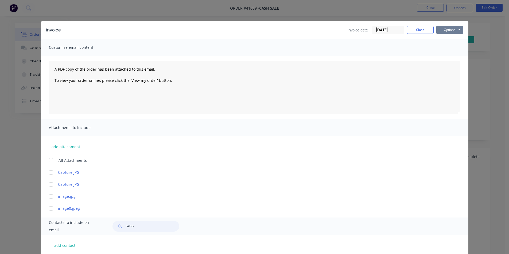
type input "vilno"
drag, startPoint x: 453, startPoint y: 28, endPoint x: 451, endPoint y: 33, distance: 5.6
click at [452, 28] on button "Options" at bounding box center [449, 30] width 27 height 8
click at [448, 56] on button "Email" at bounding box center [453, 57] width 34 height 9
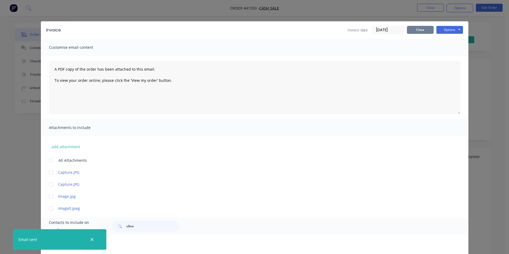
drag, startPoint x: 419, startPoint y: 31, endPoint x: 424, endPoint y: 25, distance: 8.3
click at [419, 31] on button "Close" at bounding box center [420, 30] width 27 height 8
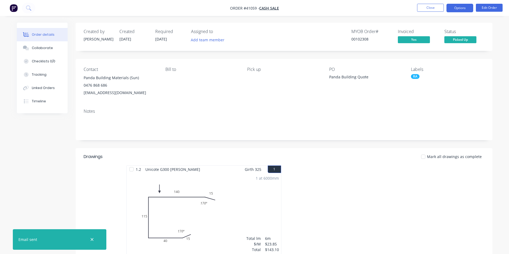
click at [451, 9] on button "Options" at bounding box center [459, 8] width 27 height 9
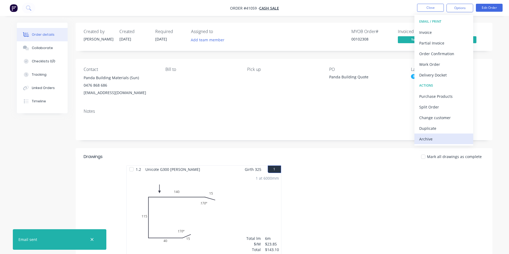
click at [440, 140] on div "Archive" at bounding box center [443, 139] width 49 height 8
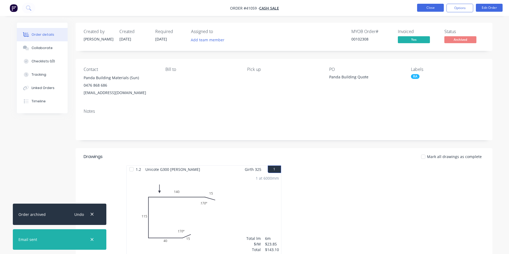
click at [436, 10] on button "Close" at bounding box center [430, 8] width 27 height 8
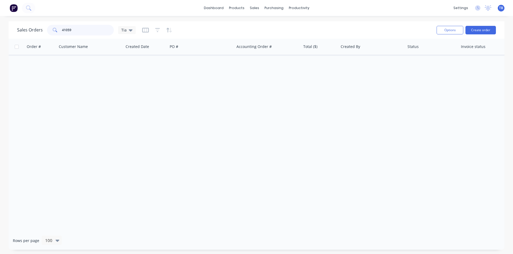
drag, startPoint x: 85, startPoint y: 28, endPoint x: 27, endPoint y: 37, distance: 57.7
click at [27, 37] on div "Sales Orders 41059 Tia Options Create order" at bounding box center [256, 29] width 495 height 17
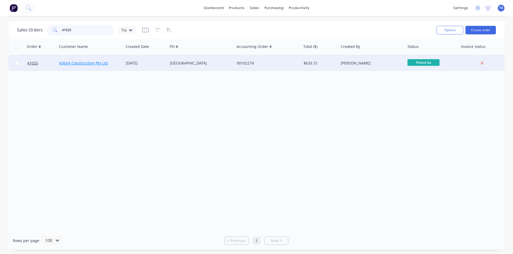
type input "41025"
click at [100, 64] on link "Killark Construction Pty Ltd" at bounding box center [83, 63] width 48 height 5
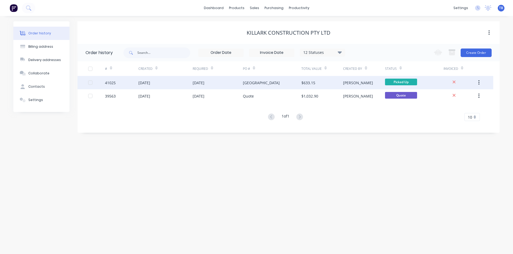
click at [114, 83] on div "41025" at bounding box center [110, 83] width 11 height 6
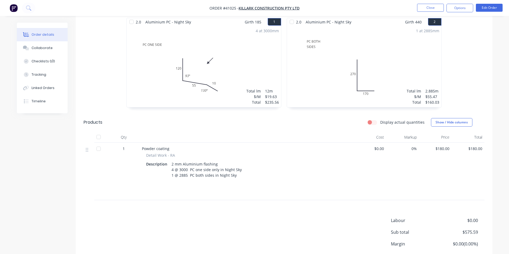
scroll to position [189, 0]
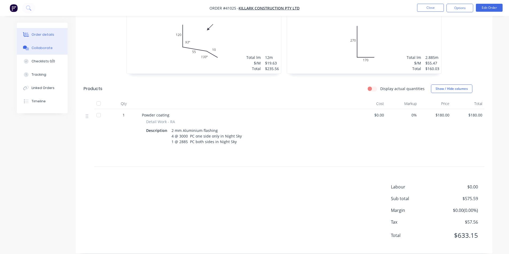
click at [40, 48] on div "Collaborate" at bounding box center [42, 48] width 21 height 5
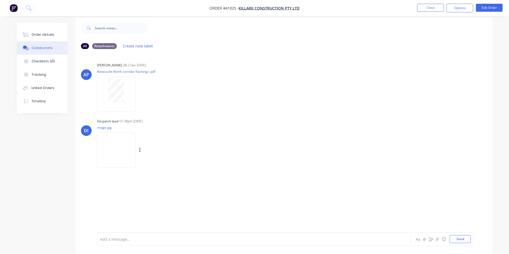
scroll to position [8, 0]
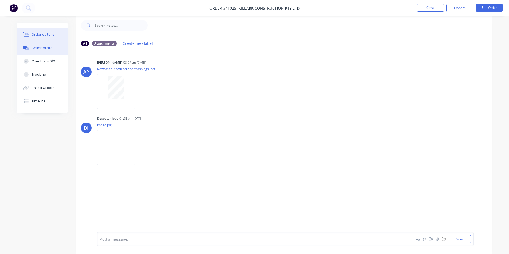
click at [37, 33] on div "Order details" at bounding box center [43, 34] width 23 height 5
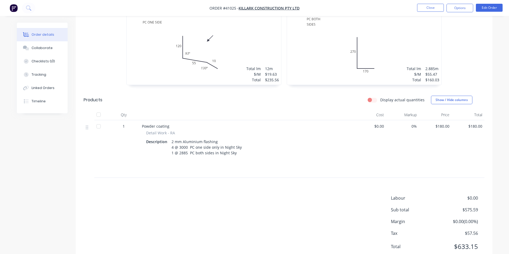
scroll to position [189, 0]
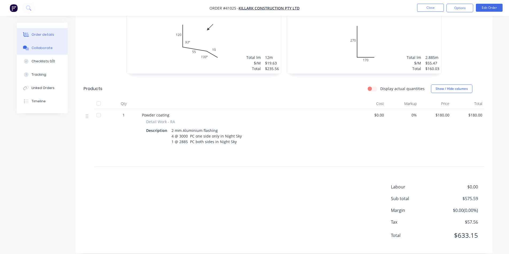
click at [41, 45] on button "Collaborate" at bounding box center [42, 47] width 51 height 13
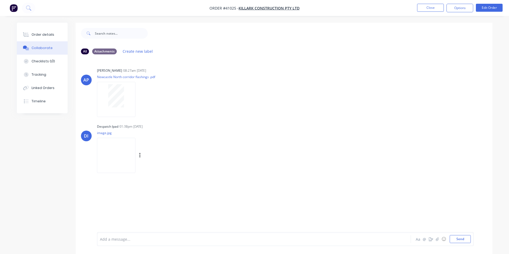
click at [127, 154] on img at bounding box center [116, 155] width 38 height 35
click at [44, 29] on button "Order details" at bounding box center [42, 34] width 51 height 13
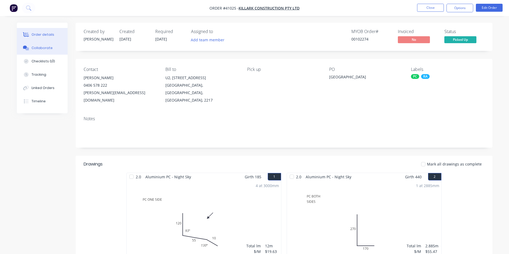
click at [48, 46] on div "Collaborate" at bounding box center [42, 48] width 21 height 5
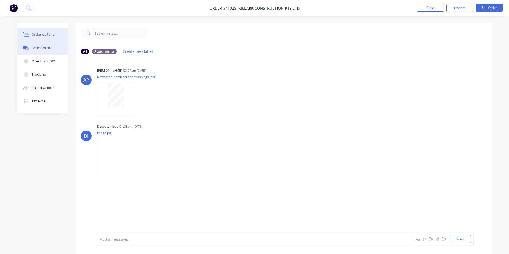
click at [45, 33] on div "Order details" at bounding box center [43, 34] width 23 height 5
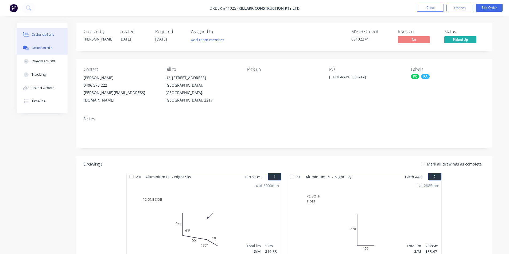
click at [45, 44] on button "Collaborate" at bounding box center [42, 47] width 51 height 13
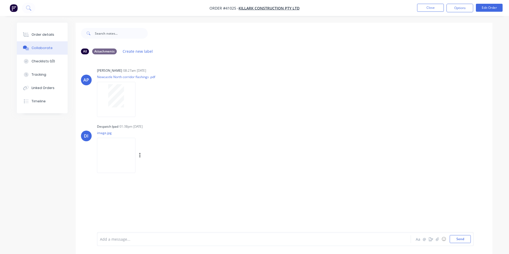
click at [121, 165] on img at bounding box center [116, 155] width 38 height 35
drag, startPoint x: 41, startPoint y: 36, endPoint x: 57, endPoint y: 36, distance: 16.6
click at [41, 36] on div "Order details" at bounding box center [43, 34] width 23 height 5
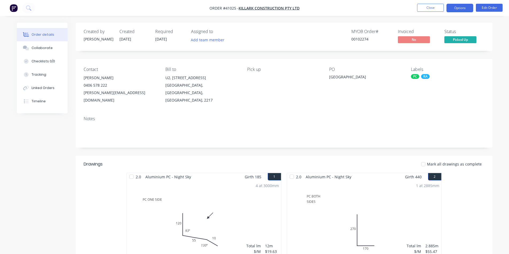
click at [467, 8] on button "Options" at bounding box center [459, 8] width 27 height 9
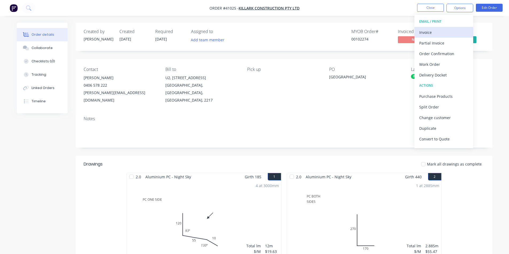
click at [446, 29] on div "Invoice" at bounding box center [443, 33] width 49 height 8
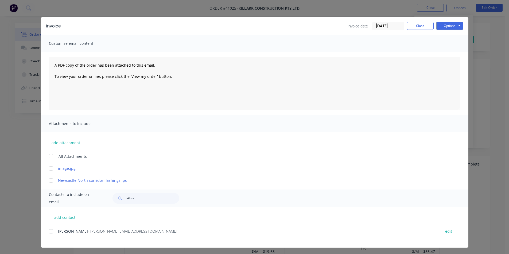
scroll to position [5, 0]
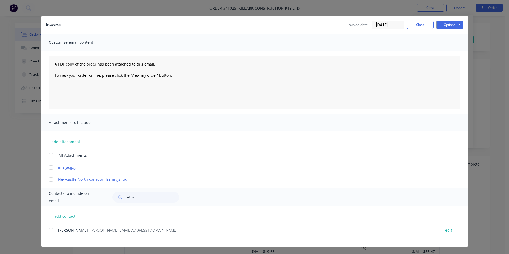
click at [46, 228] on div "add contact Ashley Boyle - [EMAIL_ADDRESS][DOMAIN_NAME] edit" at bounding box center [254, 226] width 427 height 41
click at [49, 232] on div at bounding box center [51, 230] width 11 height 11
click at [441, 25] on button "Options" at bounding box center [449, 25] width 27 height 8
click at [443, 51] on button "Email" at bounding box center [453, 52] width 34 height 9
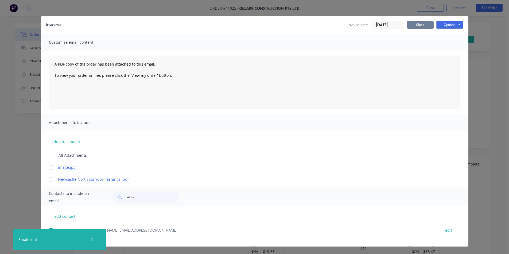
click at [422, 25] on button "Close" at bounding box center [420, 25] width 27 height 8
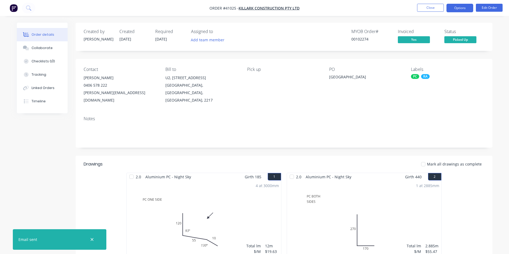
click at [460, 10] on button "Options" at bounding box center [459, 8] width 27 height 9
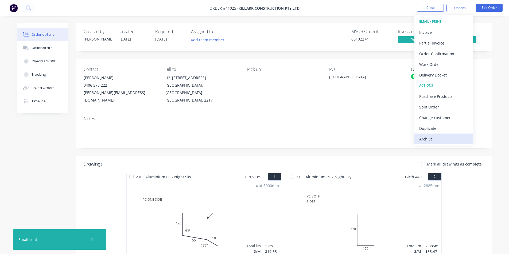
click at [451, 143] on div "Archive" at bounding box center [443, 139] width 49 height 8
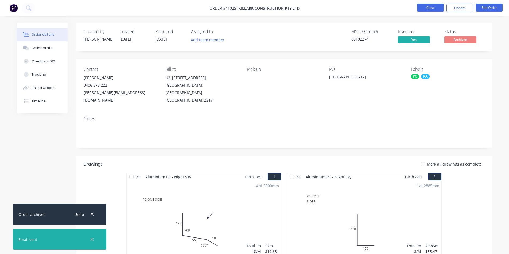
click at [423, 8] on button "Close" at bounding box center [430, 8] width 27 height 8
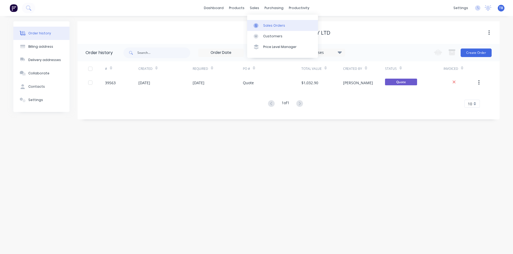
click at [262, 26] on link "Sales Orders" at bounding box center [282, 25] width 71 height 11
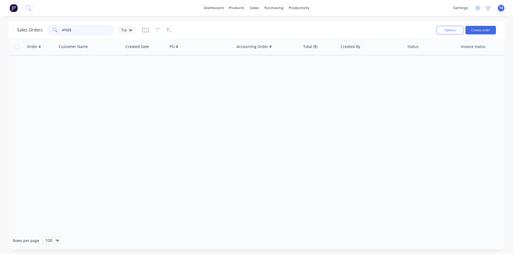
click at [76, 28] on input "41025" at bounding box center [88, 30] width 52 height 11
type input "4"
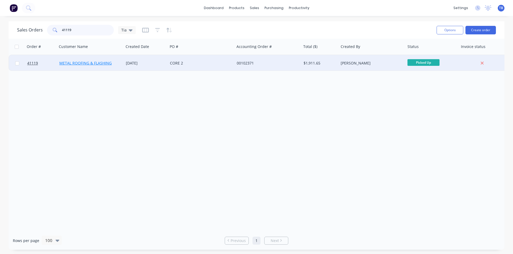
type input "41119"
click at [82, 63] on link "METAL ROOFING & FLASHING" at bounding box center [85, 63] width 52 height 5
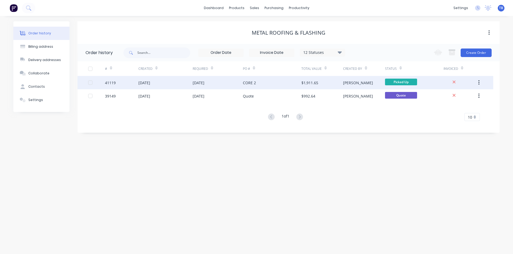
click at [170, 84] on div "[DATE]" at bounding box center [165, 82] width 54 height 13
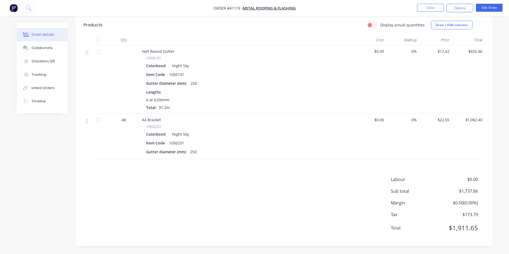
scroll to position [7, 0]
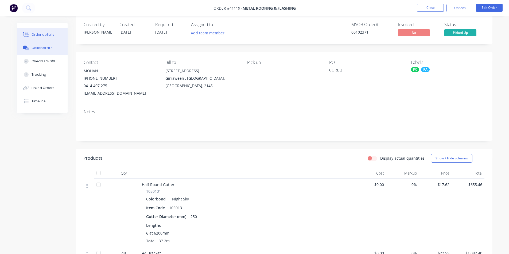
click at [51, 45] on button "Collaborate" at bounding box center [42, 47] width 51 height 13
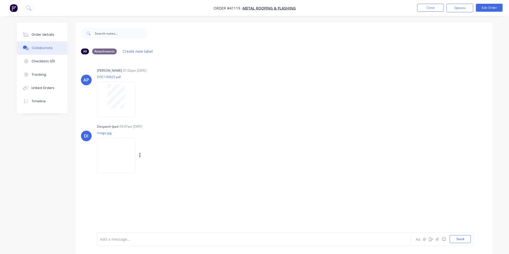
click at [124, 162] on img at bounding box center [116, 155] width 38 height 35
click at [44, 32] on button "Order details" at bounding box center [42, 34] width 51 height 13
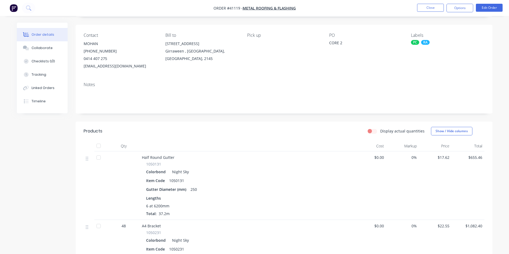
scroll to position [87, 0]
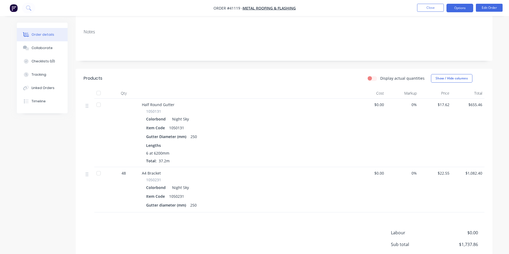
click at [455, 7] on button "Options" at bounding box center [459, 8] width 27 height 9
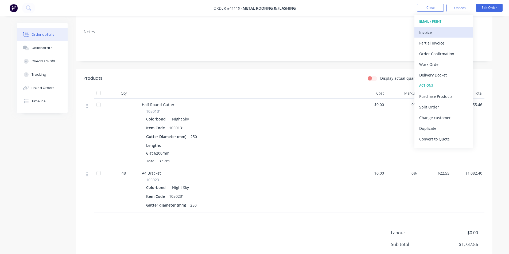
click at [445, 32] on div "Invoice" at bounding box center [443, 33] width 49 height 8
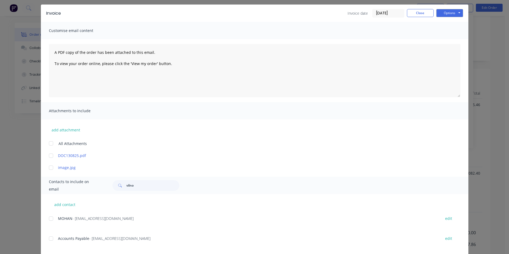
scroll to position [25, 0]
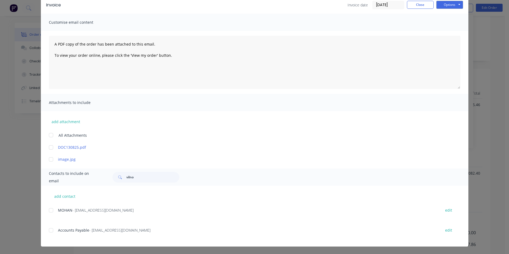
click at [48, 229] on div at bounding box center [51, 230] width 11 height 11
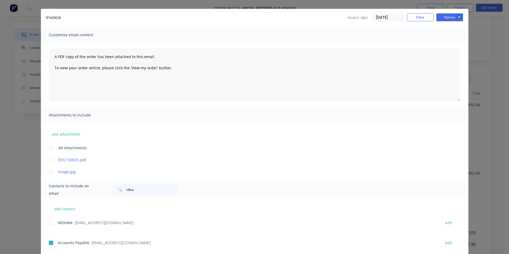
scroll to position [0, 0]
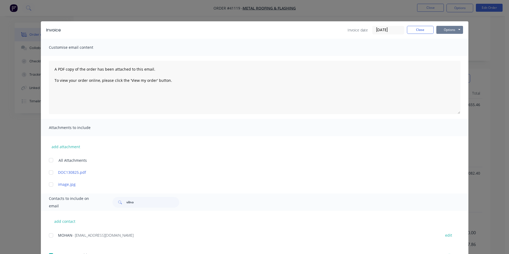
drag, startPoint x: 441, startPoint y: 30, endPoint x: 441, endPoint y: 34, distance: 3.5
click at [441, 30] on button "Options" at bounding box center [449, 30] width 27 height 8
click at [447, 60] on button "Email" at bounding box center [453, 57] width 34 height 9
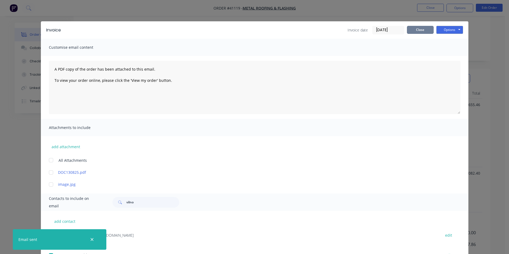
click at [420, 27] on button "Close" at bounding box center [420, 30] width 27 height 8
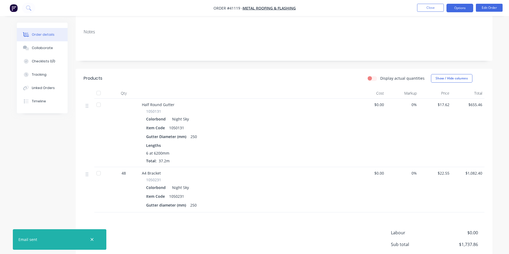
click at [461, 9] on button "Options" at bounding box center [459, 8] width 27 height 9
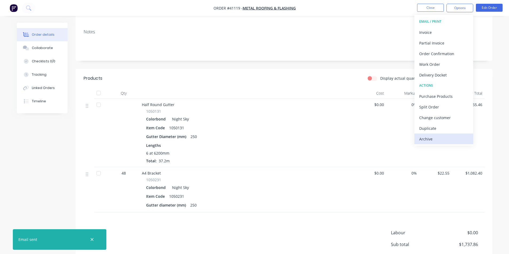
click at [438, 141] on div "Archive" at bounding box center [443, 139] width 49 height 8
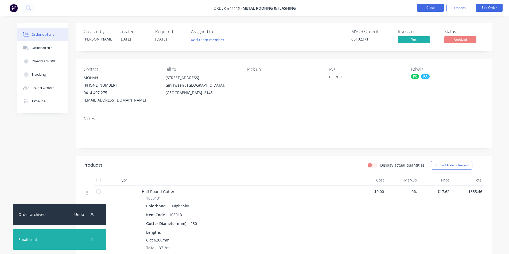
click at [437, 7] on button "Close" at bounding box center [430, 8] width 27 height 8
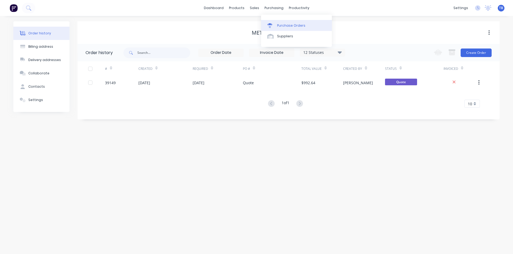
click at [273, 24] on div at bounding box center [271, 25] width 8 height 5
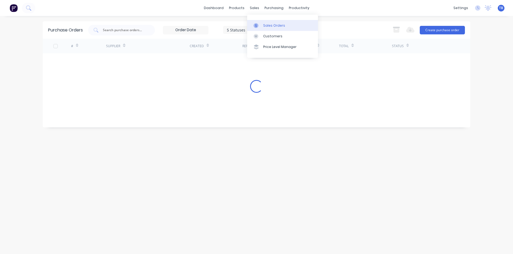
click at [263, 30] on link "Sales Orders" at bounding box center [282, 25] width 71 height 11
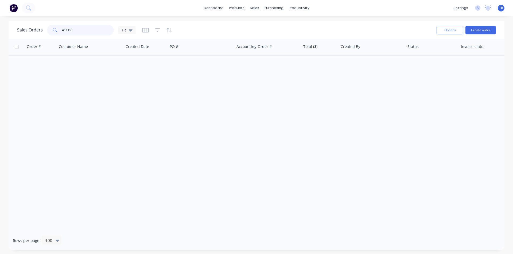
drag, startPoint x: 84, startPoint y: 27, endPoint x: 13, endPoint y: 17, distance: 72.5
click at [13, 17] on div "dashboard products sales purchasing productivity dashboard products Product Cat…" at bounding box center [256, 127] width 513 height 254
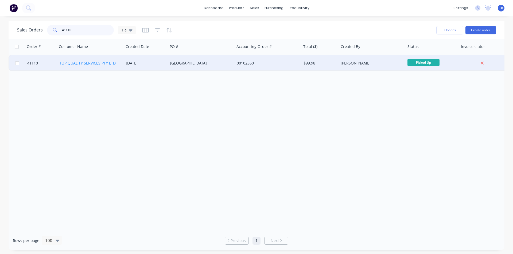
type input "41110"
click at [92, 64] on link "TOP QUALITY SERVICES PTY LTD" at bounding box center [87, 63] width 56 height 5
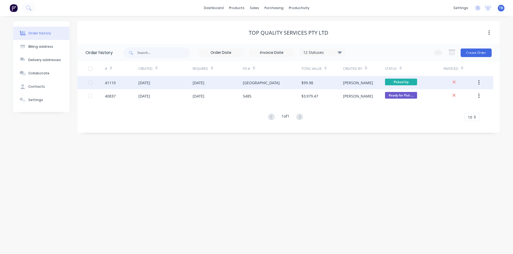
click at [204, 83] on div "[DATE]" at bounding box center [198, 83] width 12 height 6
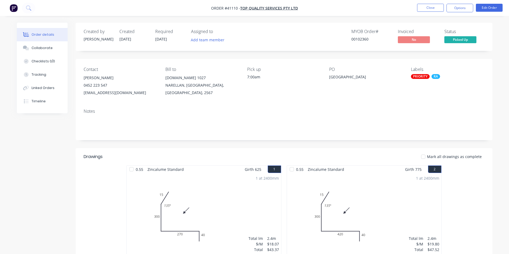
scroll to position [101, 0]
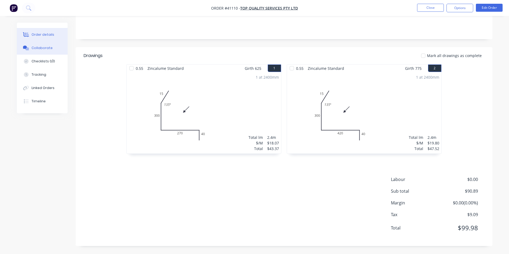
click at [39, 49] on div "Collaborate" at bounding box center [42, 48] width 21 height 5
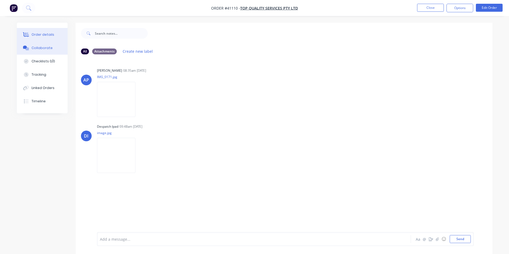
click at [45, 31] on button "Order details" at bounding box center [42, 34] width 51 height 13
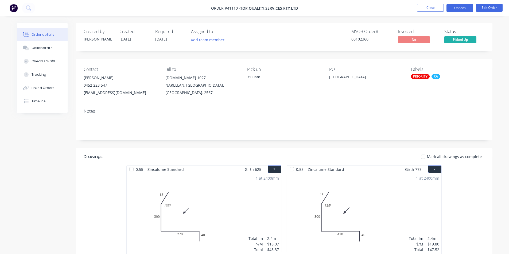
click at [458, 9] on button "Options" at bounding box center [459, 8] width 27 height 9
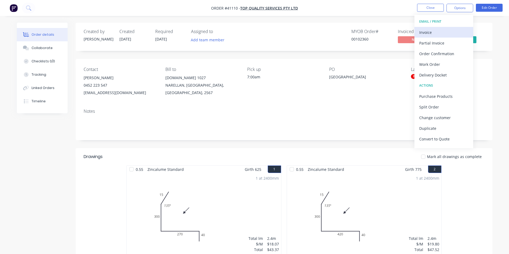
click at [442, 31] on div "Invoice" at bounding box center [443, 33] width 49 height 8
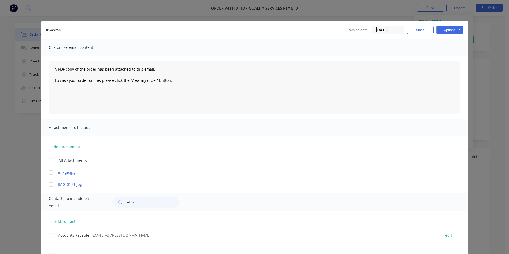
scroll to position [105, 0]
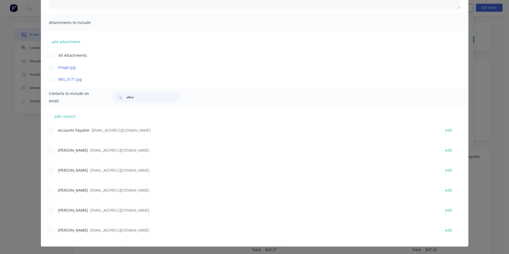
click at [50, 131] on div at bounding box center [51, 130] width 11 height 11
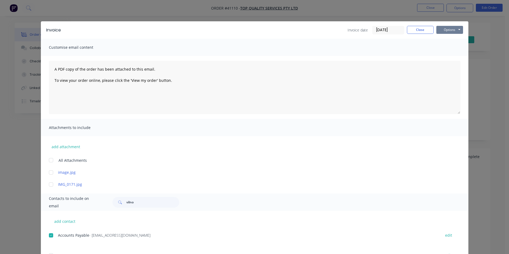
click at [460, 29] on button "Options" at bounding box center [449, 30] width 27 height 8
click at [453, 54] on button "Email" at bounding box center [453, 57] width 34 height 9
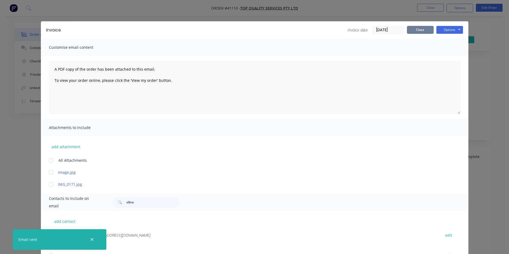
click at [428, 32] on button "Close" at bounding box center [420, 30] width 27 height 8
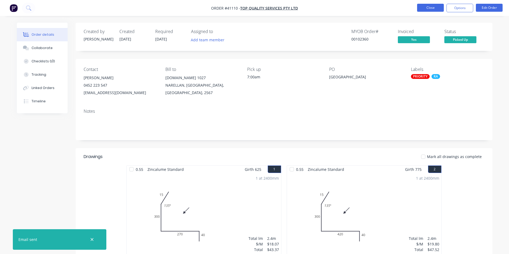
click at [431, 7] on button "Close" at bounding box center [430, 8] width 27 height 8
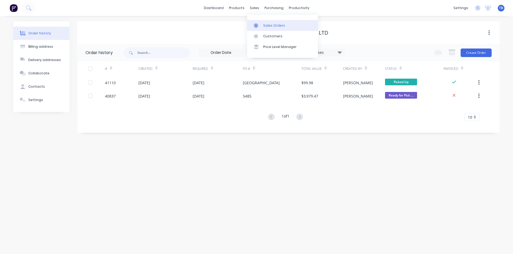
click at [255, 27] on icon at bounding box center [255, 25] width 5 height 5
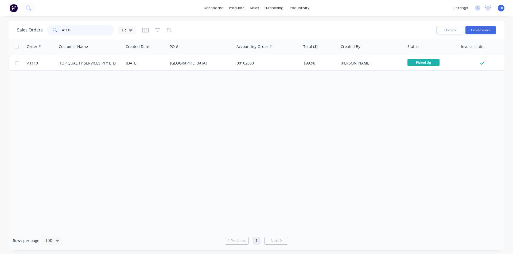
drag, startPoint x: 98, startPoint y: 30, endPoint x: 32, endPoint y: 34, distance: 66.3
click at [32, 34] on div "Sales Orders 41110 Tia" at bounding box center [76, 30] width 119 height 11
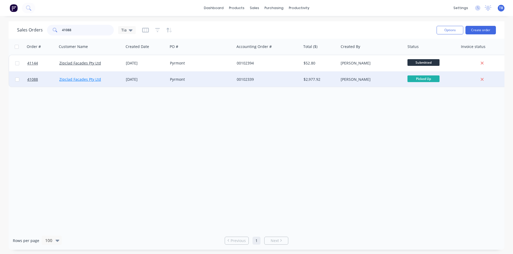
type input "41088"
click at [93, 81] on link "Zipclad Facades Pty Ltd" at bounding box center [80, 79] width 42 height 5
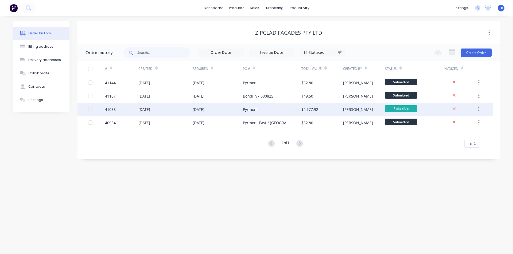
click at [113, 108] on div "41088" at bounding box center [110, 110] width 11 height 6
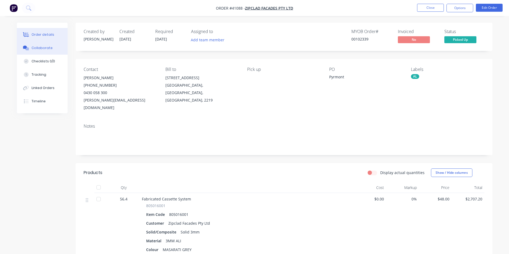
click at [41, 45] on button "Collaborate" at bounding box center [42, 47] width 51 height 13
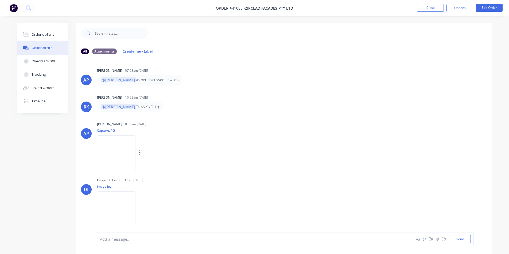
click at [347, 159] on div "AP [PERSON_NAME] 10:00am [DATE] Capture.JPG Labels Download" at bounding box center [284, 144] width 416 height 48
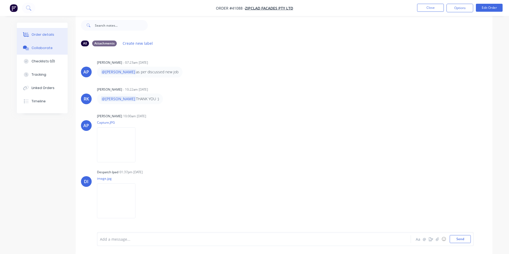
click at [49, 32] on button "Order details" at bounding box center [42, 34] width 51 height 13
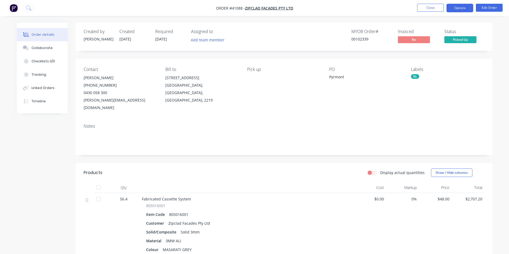
click at [461, 6] on button "Options" at bounding box center [459, 8] width 27 height 9
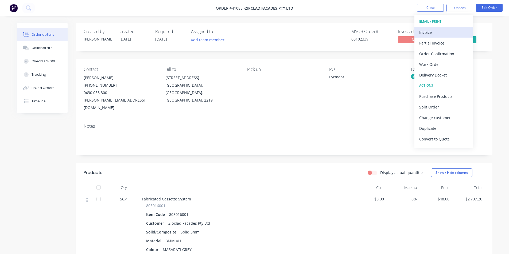
click at [431, 32] on div "Invoice" at bounding box center [443, 33] width 49 height 8
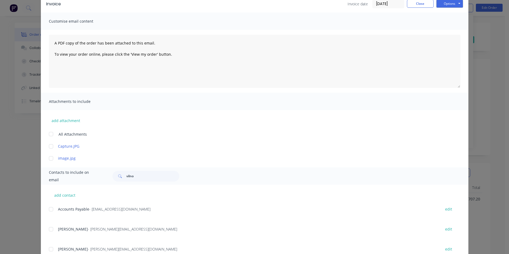
scroll to position [45, 0]
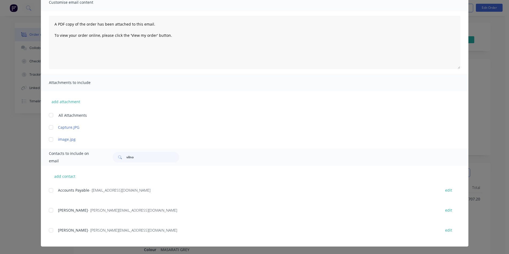
click at [51, 189] on div at bounding box center [51, 190] width 11 height 11
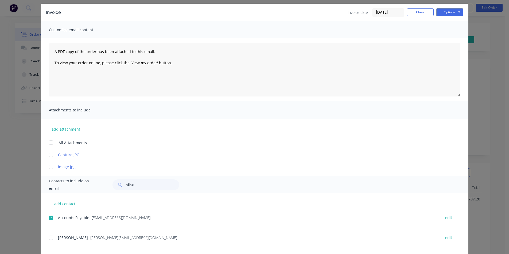
scroll to position [0, 0]
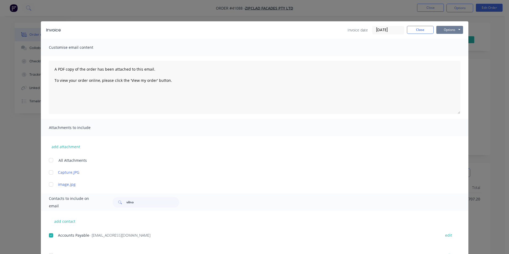
click at [451, 28] on button "Options" at bounding box center [449, 30] width 27 height 8
click at [452, 60] on button "Email" at bounding box center [453, 57] width 34 height 9
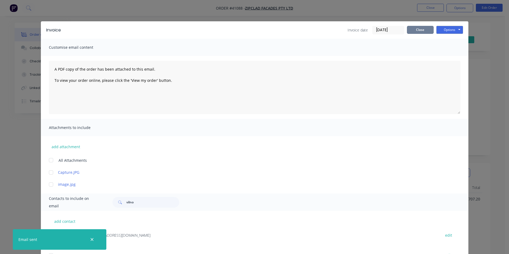
click at [421, 31] on button "Close" at bounding box center [420, 30] width 27 height 8
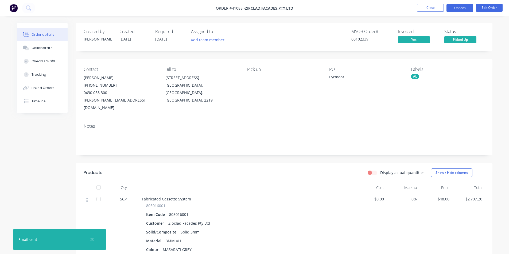
click at [462, 6] on button "Options" at bounding box center [459, 8] width 27 height 9
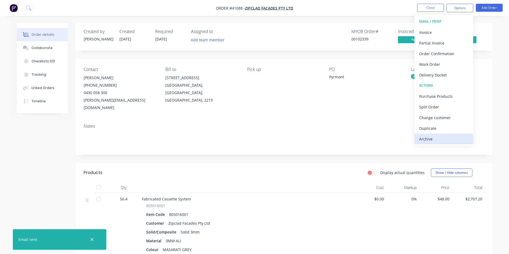
click at [440, 141] on div "Archive" at bounding box center [443, 139] width 49 height 8
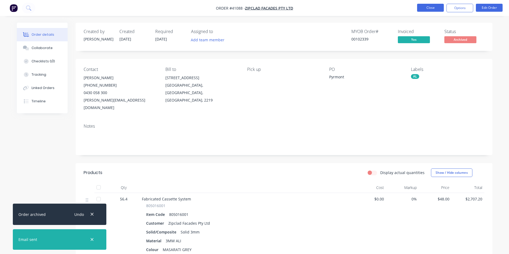
click at [431, 7] on button "Close" at bounding box center [430, 8] width 27 height 8
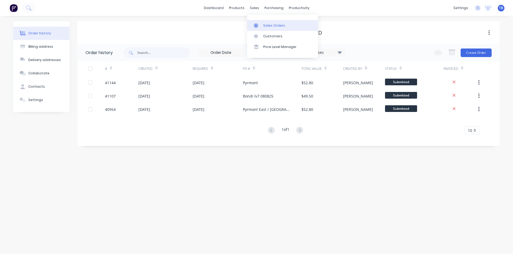
click at [259, 25] on div at bounding box center [257, 25] width 8 height 5
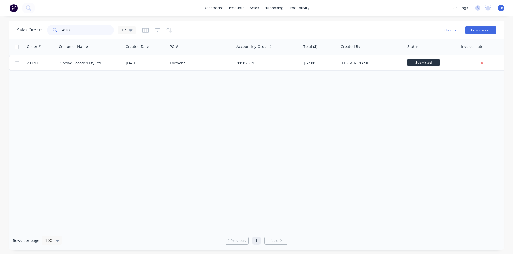
drag, startPoint x: 61, startPoint y: 30, endPoint x: 24, endPoint y: 30, distance: 36.8
click at [24, 30] on div "Sales Orders 41088 Tia" at bounding box center [76, 30] width 119 height 11
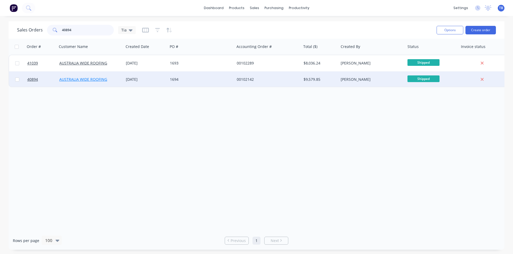
type input "40894"
click at [84, 80] on link "AUSTRALIA WIDE ROOFING" at bounding box center [83, 79] width 48 height 5
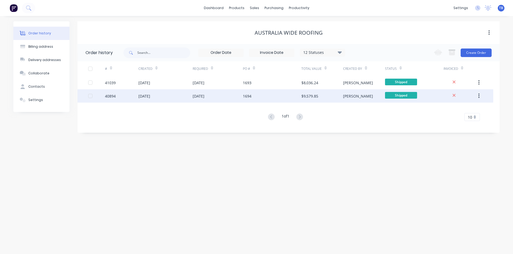
click at [168, 95] on div "[DATE]" at bounding box center [165, 95] width 54 height 13
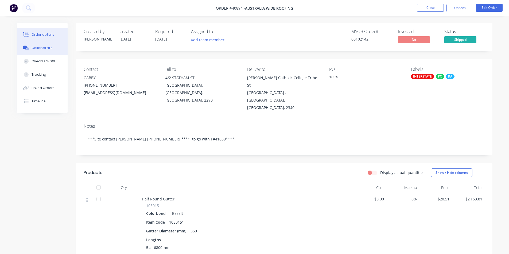
click at [58, 52] on button "Collaborate" at bounding box center [42, 47] width 51 height 13
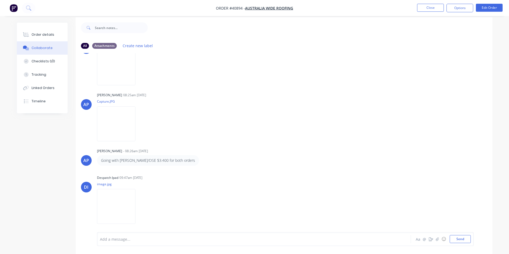
scroll to position [8, 0]
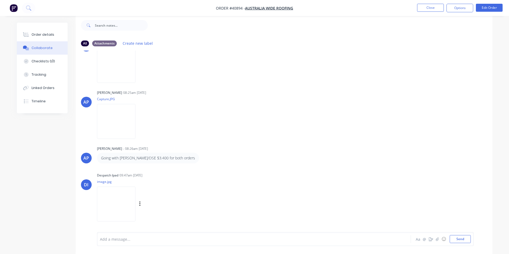
click at [124, 222] on img at bounding box center [116, 204] width 38 height 35
click at [40, 31] on button "Order details" at bounding box center [42, 34] width 51 height 13
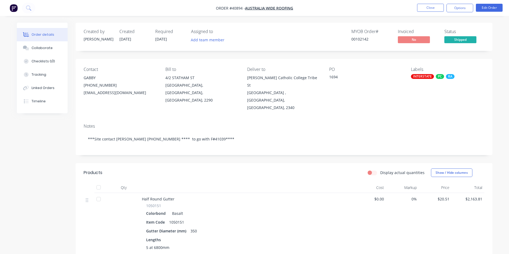
drag, startPoint x: 458, startPoint y: 11, endPoint x: 458, endPoint y: 14, distance: 2.9
click at [458, 11] on button "Options" at bounding box center [459, 8] width 27 height 9
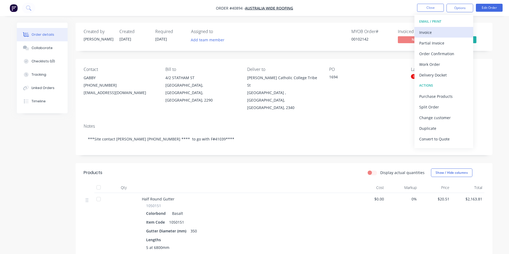
click at [451, 32] on div "Invoice" at bounding box center [443, 33] width 49 height 8
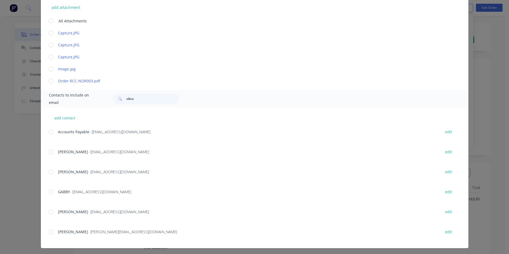
scroll to position [141, 0]
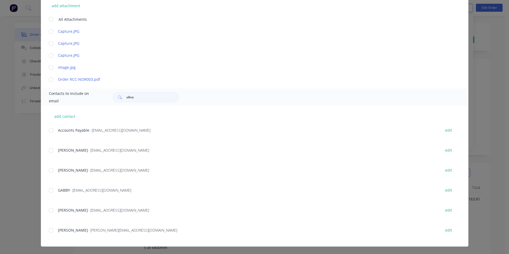
click at [52, 131] on div at bounding box center [51, 130] width 11 height 11
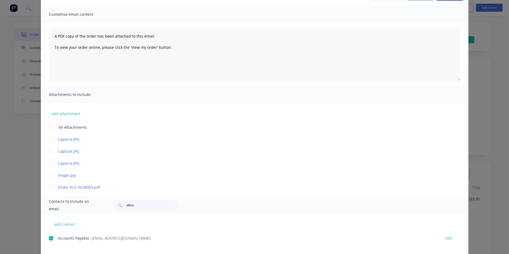
scroll to position [8, 0]
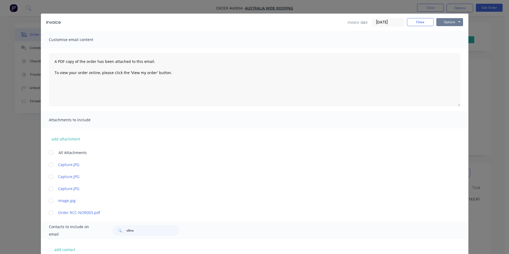
click at [448, 22] on button "Options" at bounding box center [449, 22] width 27 height 8
click at [451, 50] on button "Email" at bounding box center [453, 49] width 34 height 9
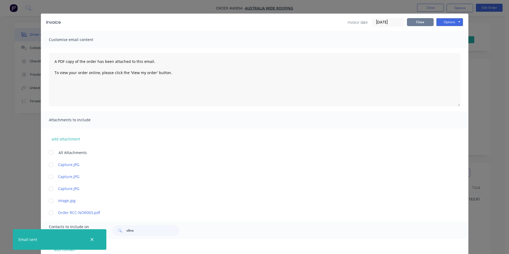
click at [423, 18] on button "Close" at bounding box center [420, 22] width 27 height 8
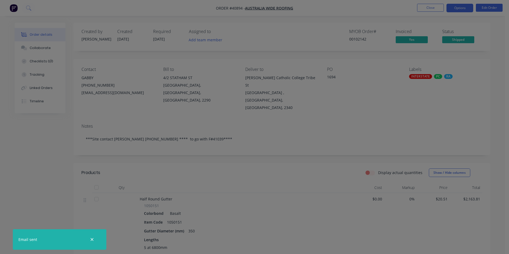
scroll to position [0, 0]
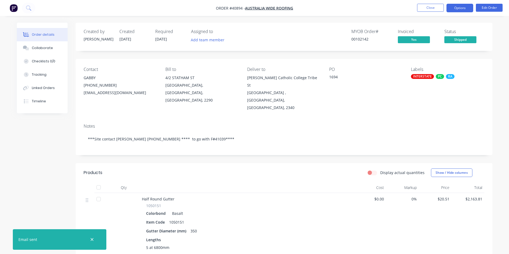
click at [462, 6] on button "Options" at bounding box center [459, 8] width 27 height 9
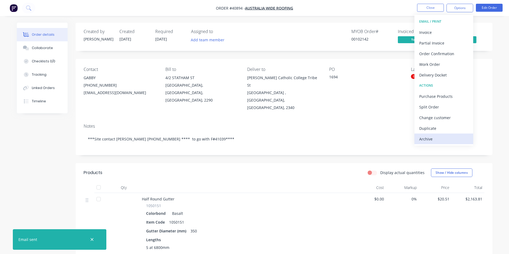
click at [443, 138] on div "Archive" at bounding box center [443, 139] width 49 height 8
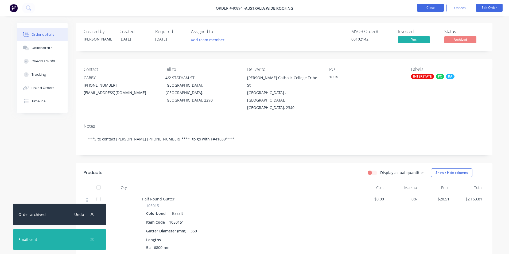
click at [438, 8] on button "Close" at bounding box center [430, 8] width 27 height 8
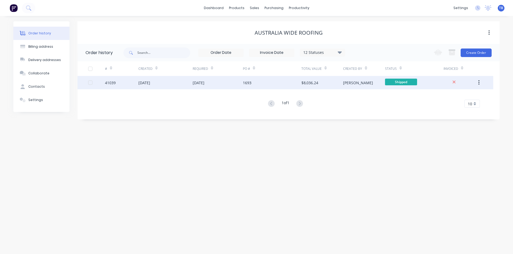
click at [152, 86] on div "[DATE]" at bounding box center [165, 82] width 54 height 13
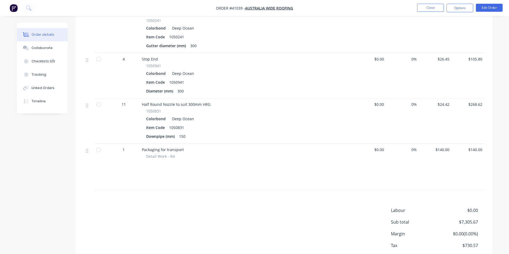
scroll to position [225, 0]
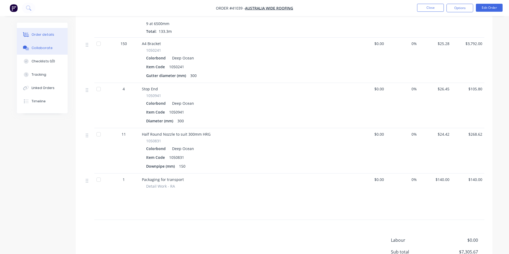
click at [38, 48] on div "Collaborate" at bounding box center [42, 48] width 21 height 5
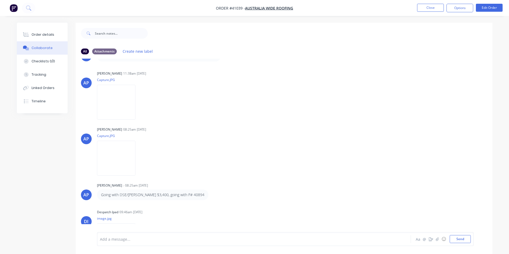
scroll to position [109, 0]
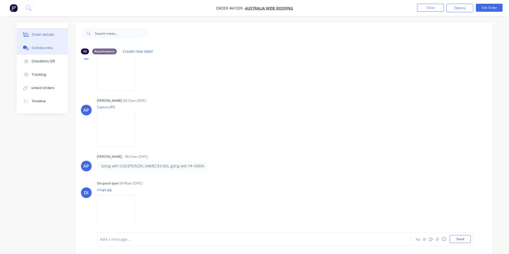
click at [38, 32] on button "Order details" at bounding box center [42, 34] width 51 height 13
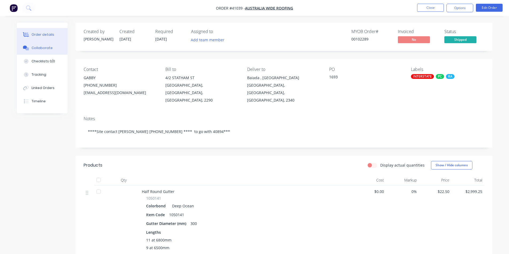
click at [51, 50] on button "Collaborate" at bounding box center [42, 47] width 51 height 13
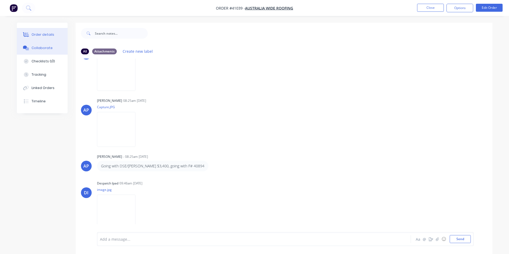
click at [41, 31] on button "Order details" at bounding box center [42, 34] width 51 height 13
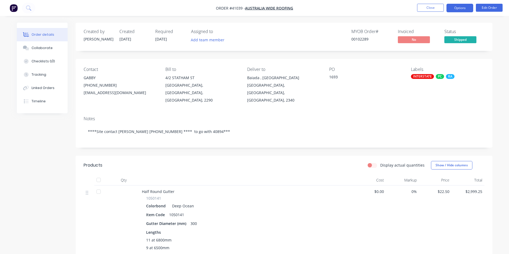
click at [461, 7] on button "Options" at bounding box center [459, 8] width 27 height 9
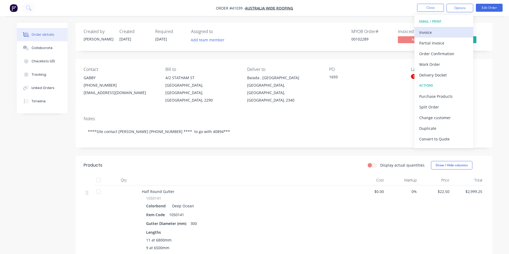
click at [449, 33] on div "Invoice" at bounding box center [443, 33] width 49 height 8
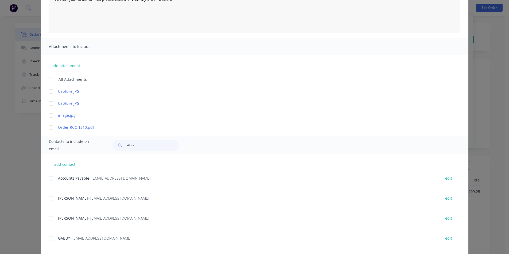
scroll to position [129, 0]
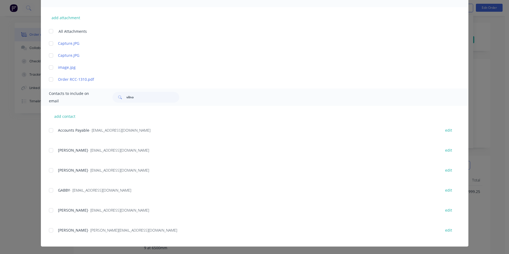
click at [49, 132] on div at bounding box center [51, 130] width 11 height 11
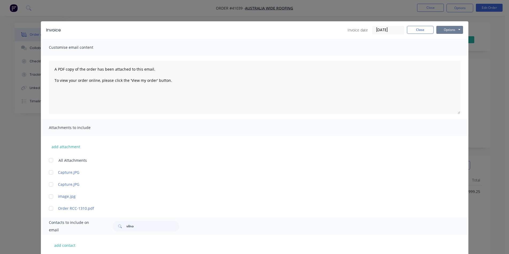
click at [450, 30] on button "Options" at bounding box center [449, 30] width 27 height 8
click at [449, 57] on button "Email" at bounding box center [453, 57] width 34 height 9
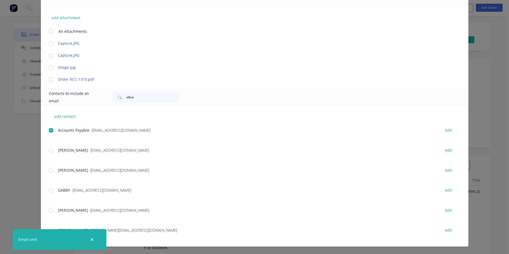
scroll to position [27, 0]
click at [92, 240] on icon "button" at bounding box center [92, 239] width 3 height 3
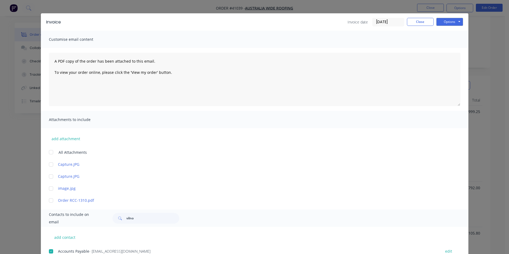
scroll to position [0, 0]
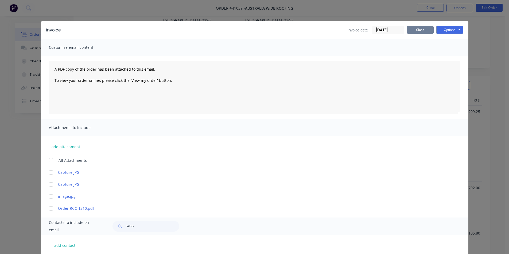
click at [413, 31] on button "Close" at bounding box center [420, 30] width 27 height 8
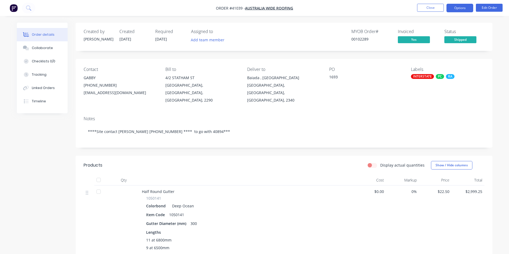
click at [465, 12] on button "Options" at bounding box center [459, 8] width 27 height 9
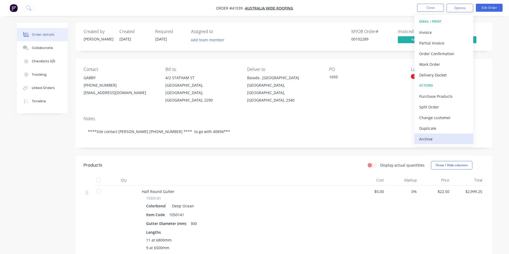
click at [428, 143] on button "Archive" at bounding box center [443, 139] width 59 height 11
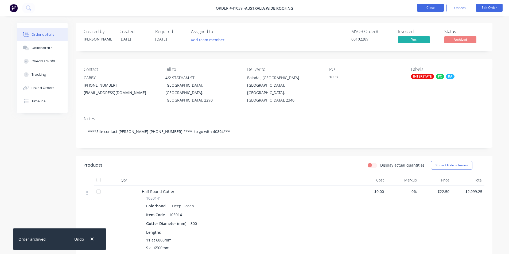
click at [426, 5] on button "Close" at bounding box center [430, 8] width 27 height 8
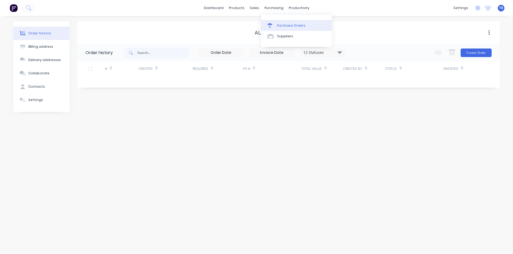
click at [284, 25] on div "Purchase Orders" at bounding box center [291, 25] width 28 height 5
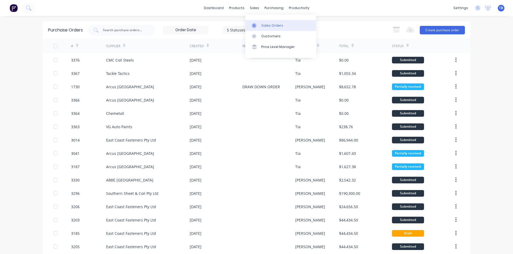
click at [258, 24] on div at bounding box center [255, 25] width 8 height 5
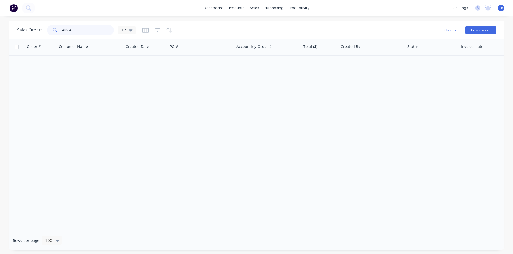
drag, startPoint x: 83, startPoint y: 30, endPoint x: -8, endPoint y: 27, distance: 91.3
click at [0, 27] on html "dashboard products sales purchasing productivity dashboard products Product Cat…" at bounding box center [256, 127] width 513 height 254
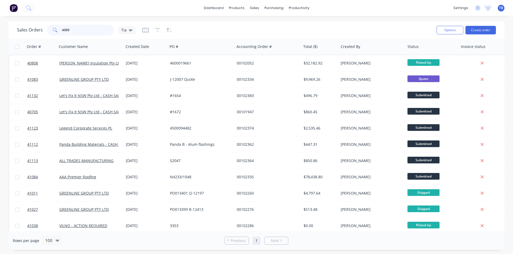
type input "40894"
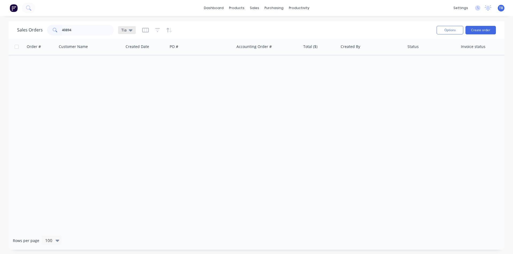
click at [129, 31] on icon at bounding box center [131, 30] width 4 height 6
click at [137, 99] on button "Archived jobs" at bounding box center [150, 97] width 61 height 6
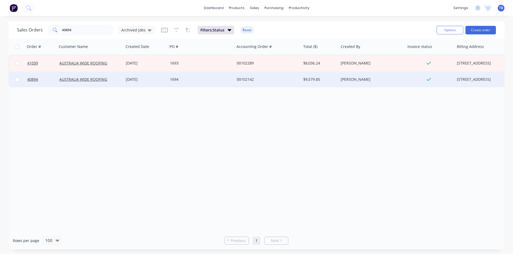
click at [129, 82] on div "[DATE]" at bounding box center [146, 80] width 44 height 16
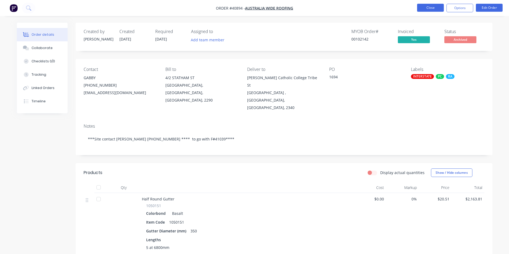
click at [432, 9] on button "Close" at bounding box center [430, 8] width 27 height 8
